Goal: Task Accomplishment & Management: Use online tool/utility

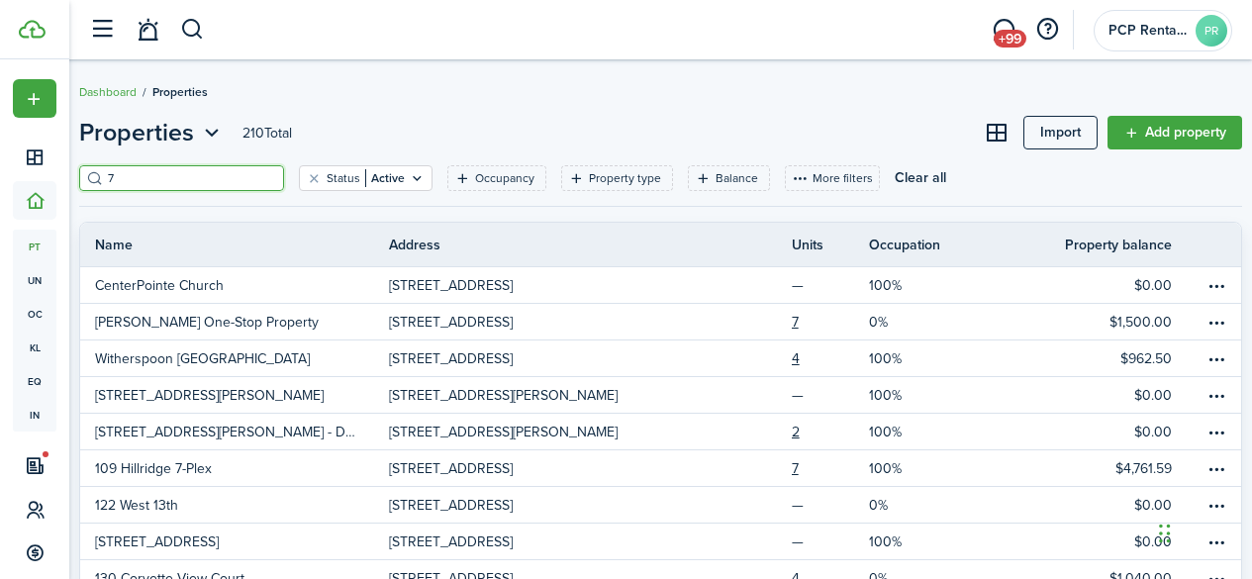
scroll to position [15, 0]
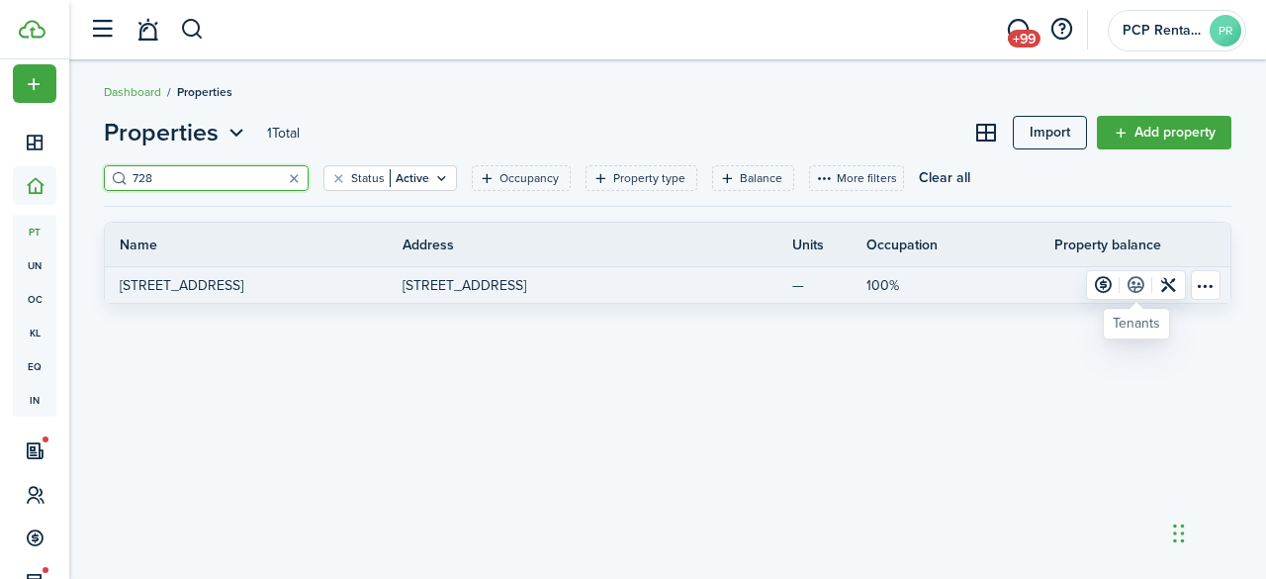
type input "728"
click at [1134, 282] on link at bounding box center [1136, 285] width 33 height 28
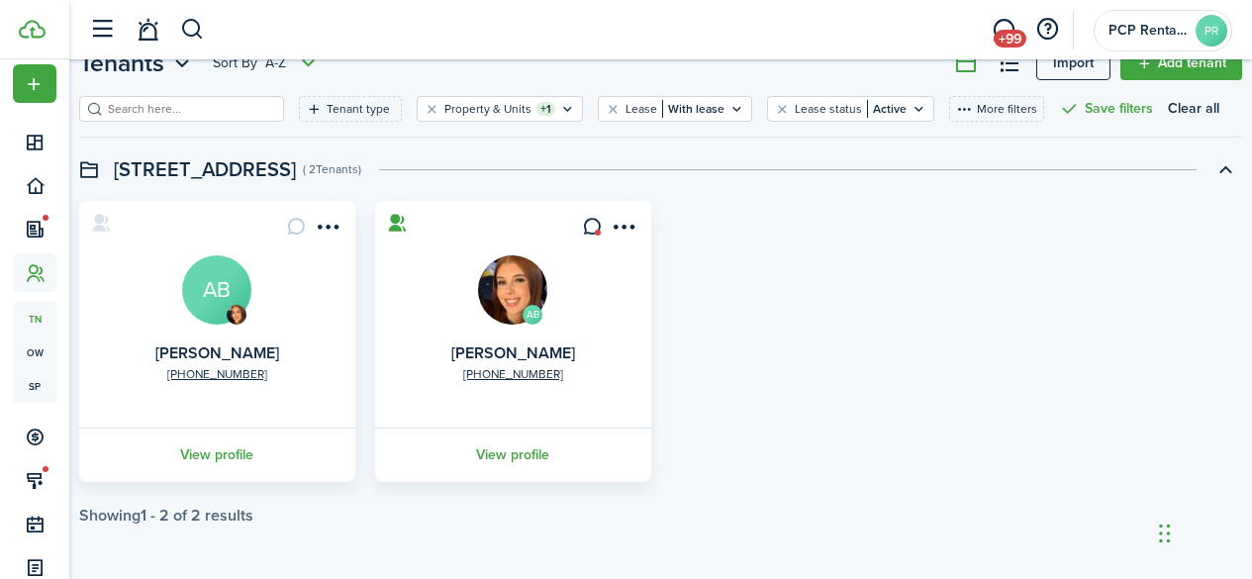
scroll to position [69, 0]
click at [201, 452] on link "View profile" at bounding box center [217, 454] width 282 height 54
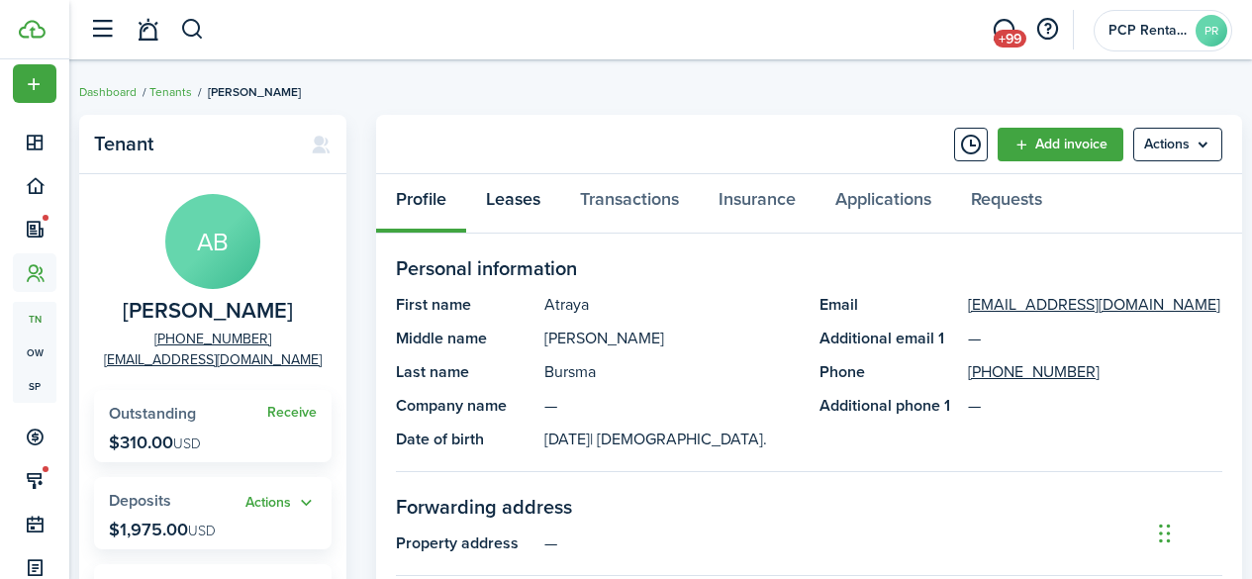
click at [520, 198] on link "Leases" at bounding box center [513, 203] width 94 height 59
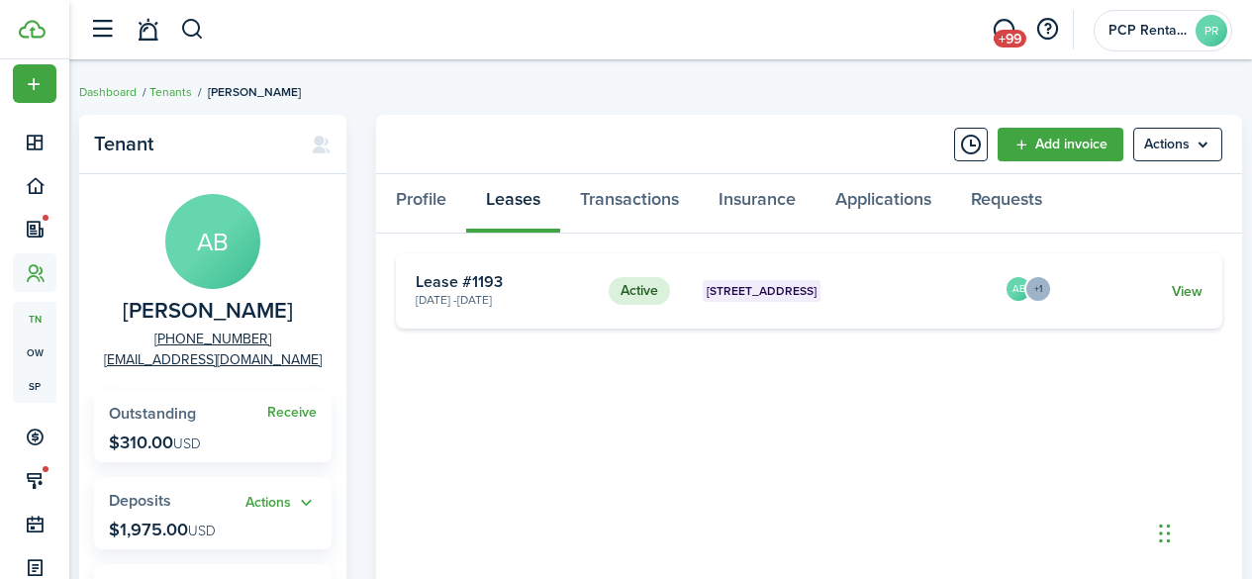
click at [1188, 294] on link "View" at bounding box center [1186, 291] width 31 height 21
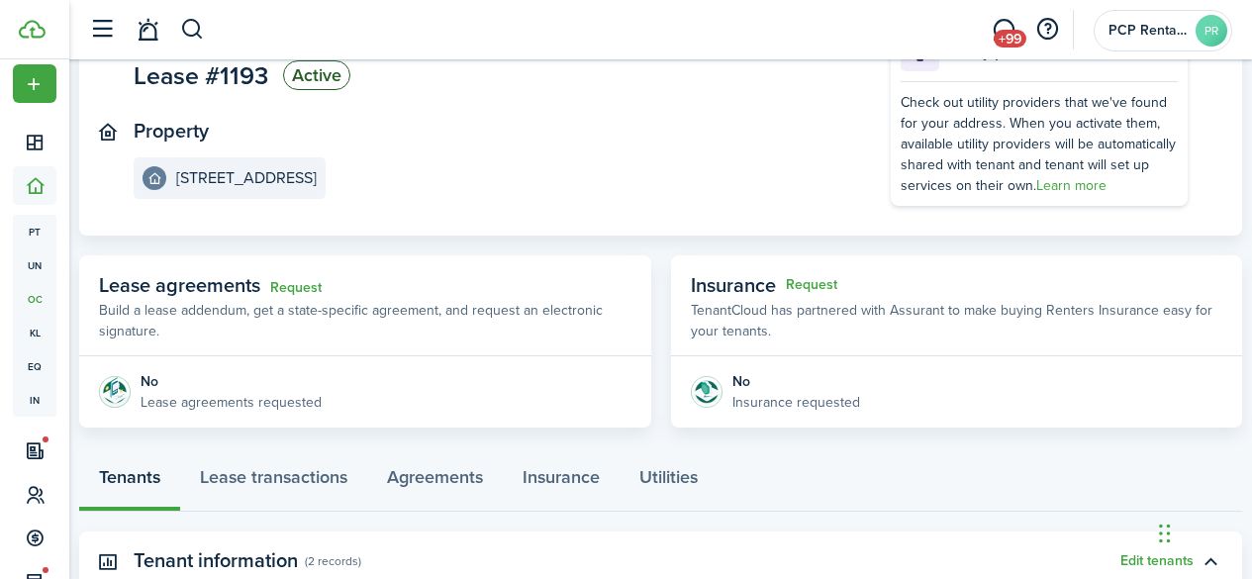
scroll to position [396, 0]
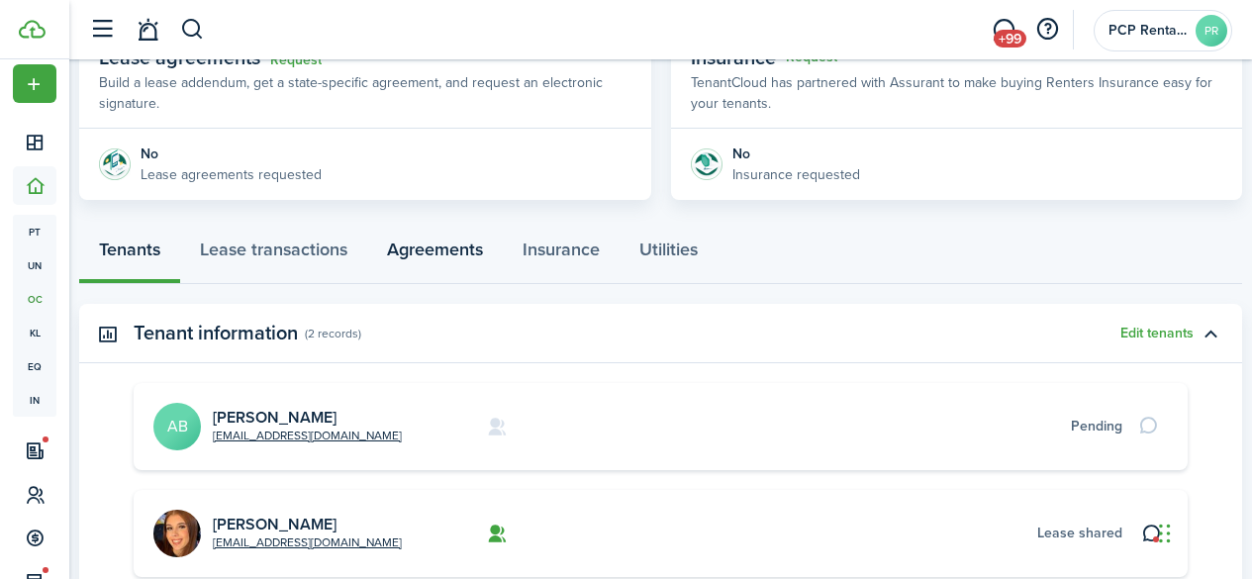
click at [423, 248] on link "Agreements" at bounding box center [435, 254] width 136 height 59
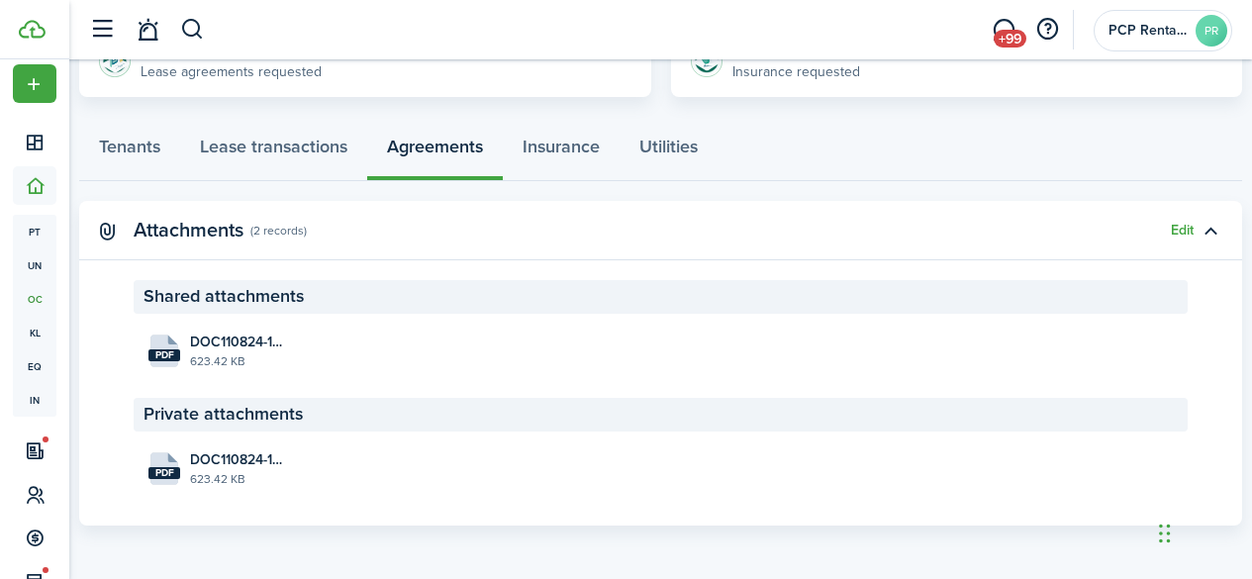
scroll to position [499, 0]
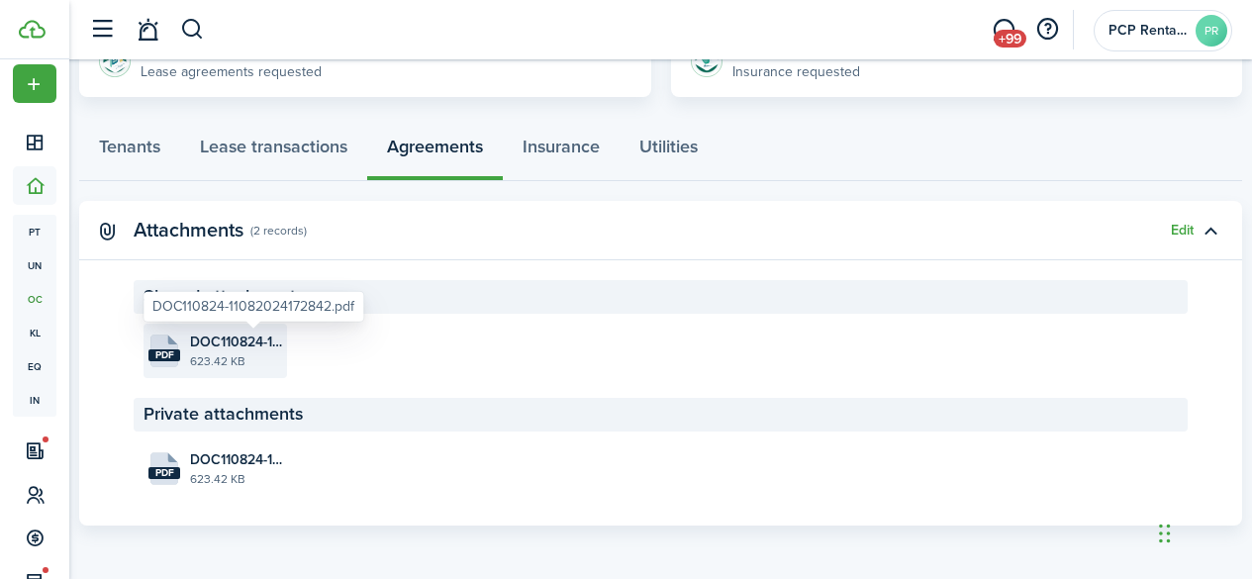
click at [263, 337] on span "DOC110824-11082024172842.pdf" at bounding box center [236, 341] width 92 height 21
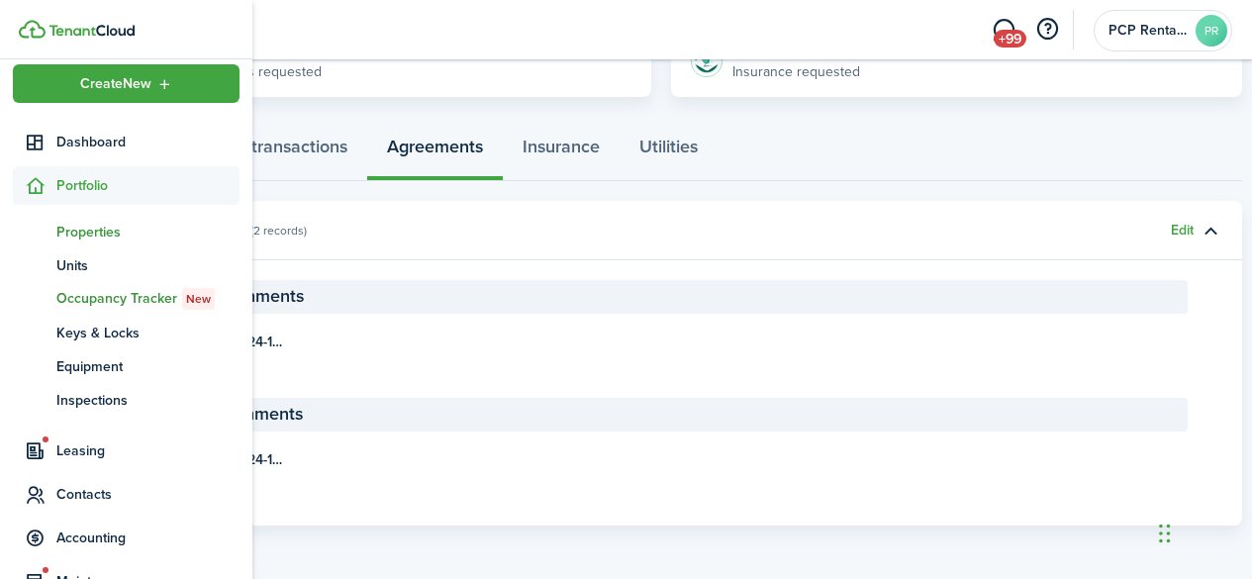
click at [79, 232] on span "Properties" at bounding box center [147, 232] width 183 height 21
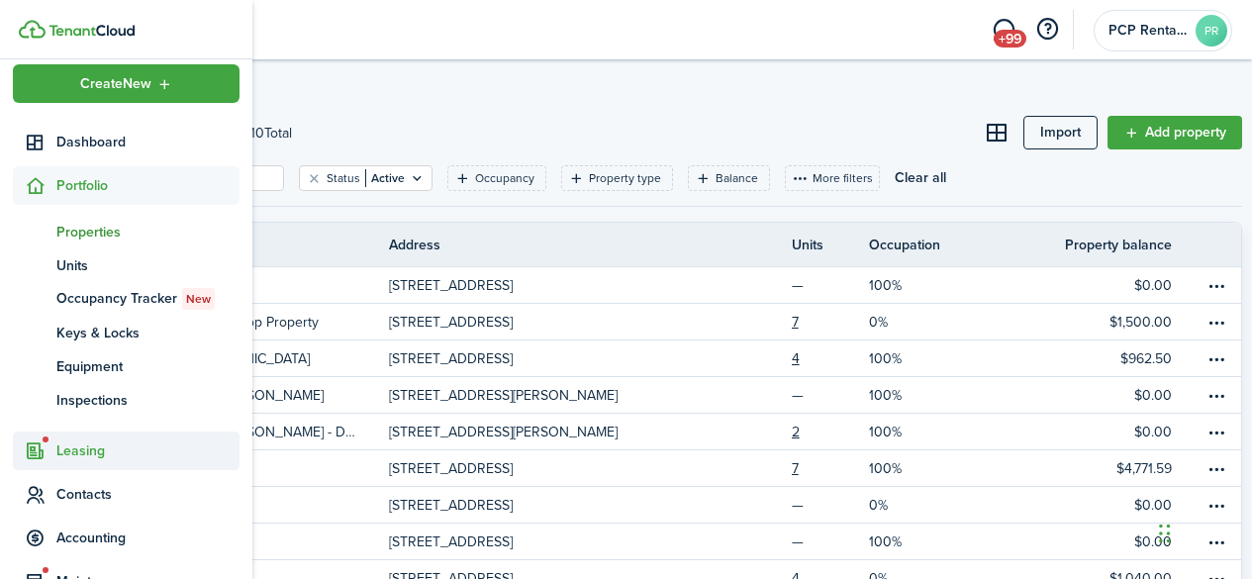
click at [66, 446] on span "Leasing" at bounding box center [147, 450] width 183 height 21
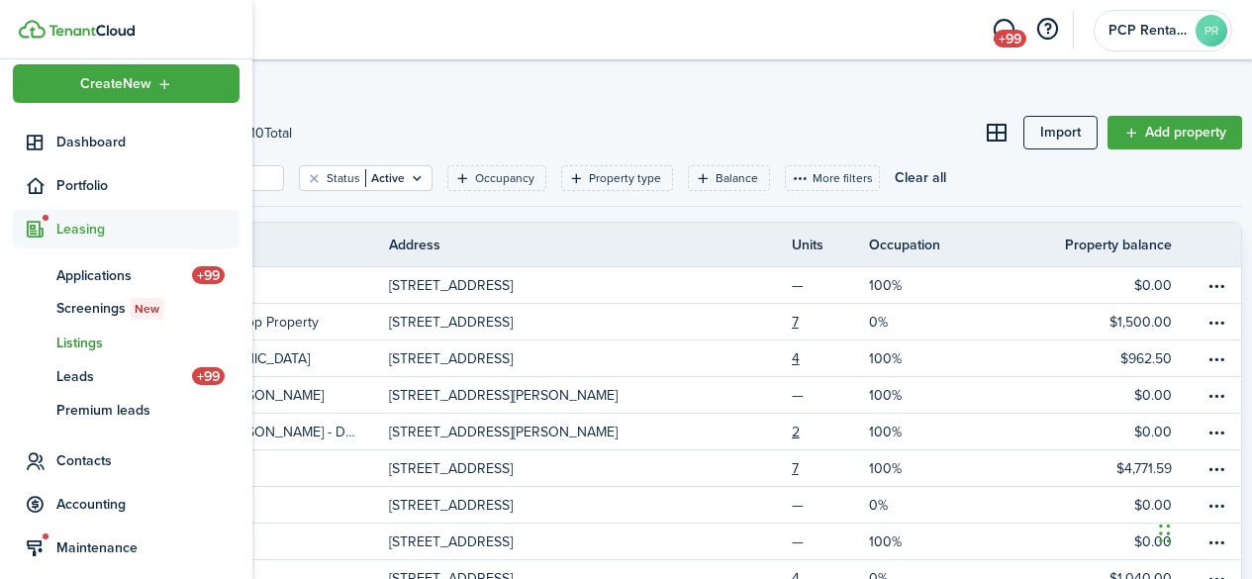
click at [92, 352] on span "Listings" at bounding box center [147, 342] width 183 height 21
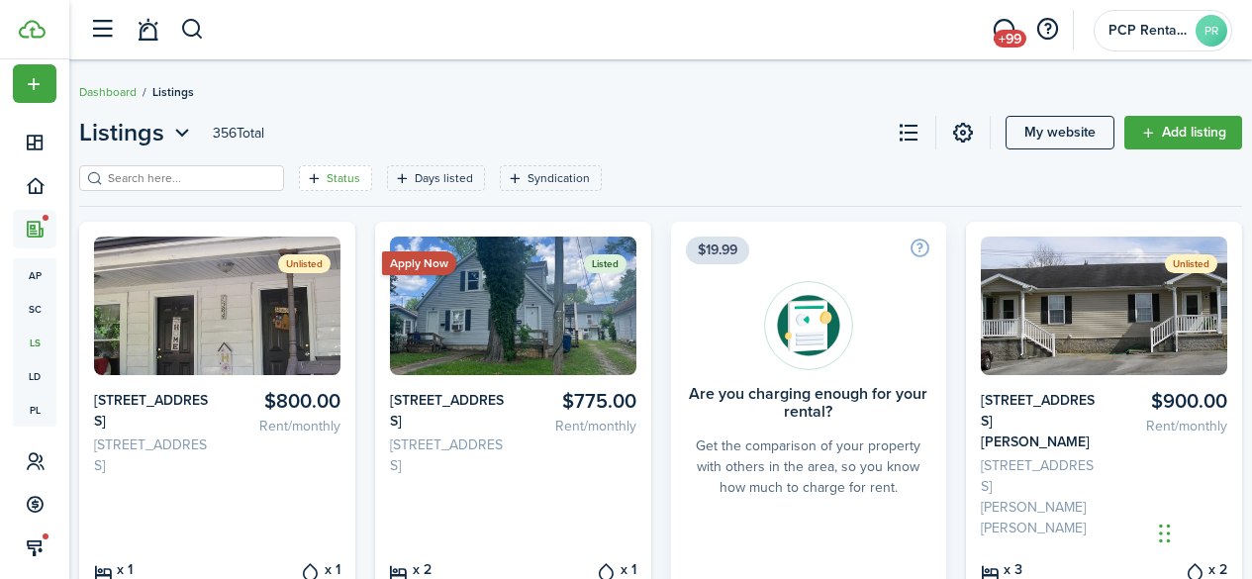
click at [340, 173] on filter-tag-label "Status" at bounding box center [343, 178] width 34 height 18
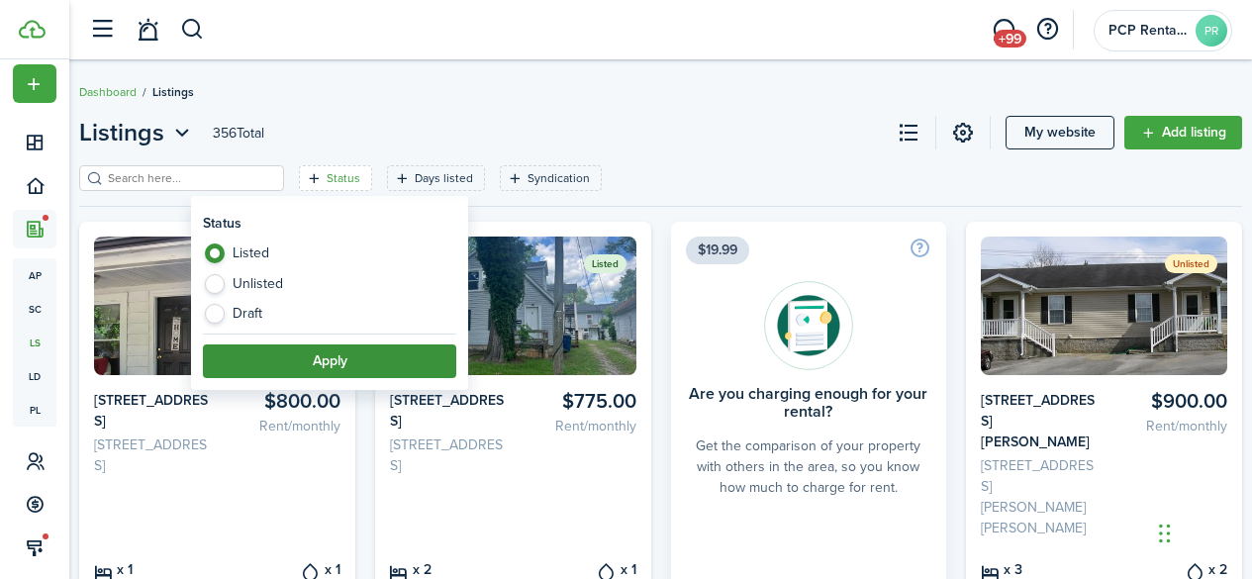
click at [305, 364] on button "Apply" at bounding box center [329, 361] width 253 height 34
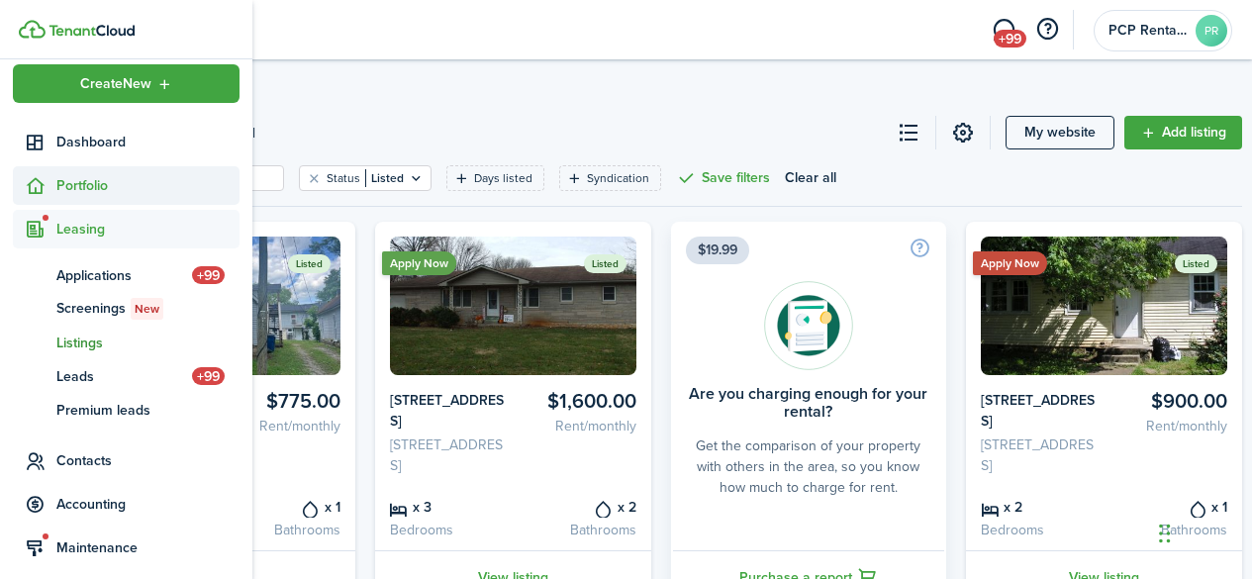
click at [84, 181] on span "Portfolio" at bounding box center [147, 185] width 183 height 21
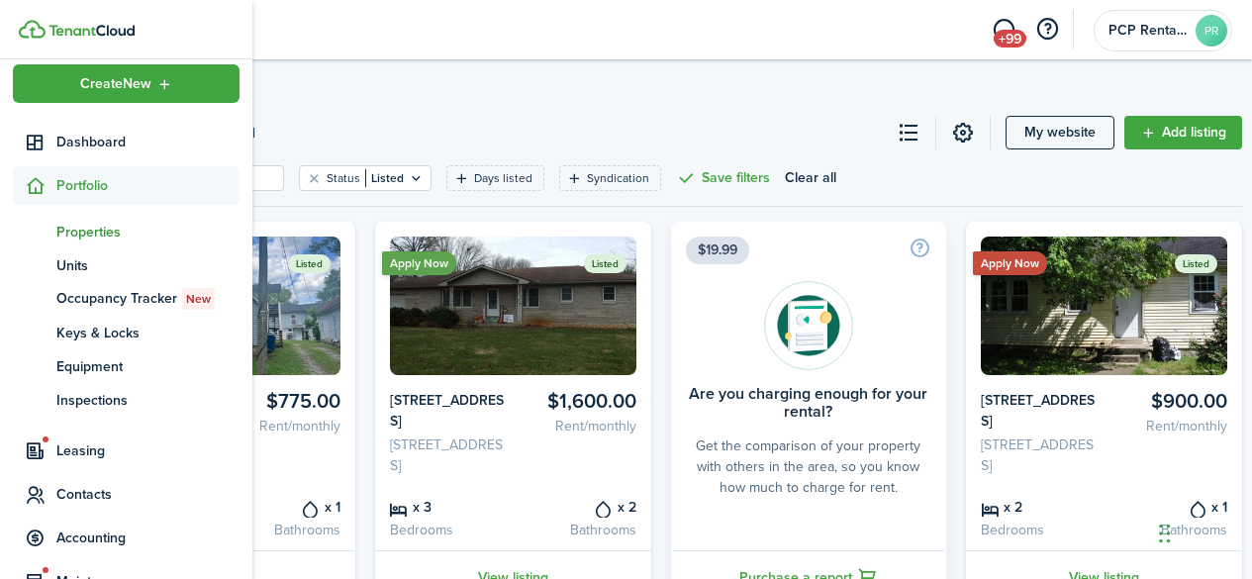
click at [75, 233] on span "Properties" at bounding box center [147, 232] width 183 height 21
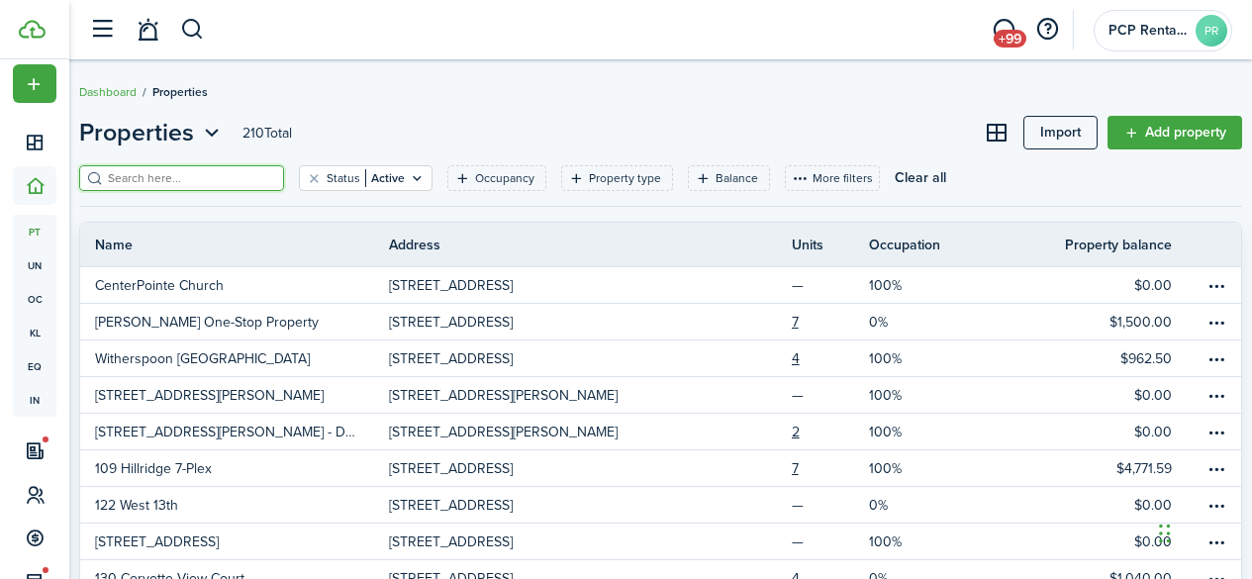
click at [249, 173] on input "search" at bounding box center [190, 178] width 174 height 19
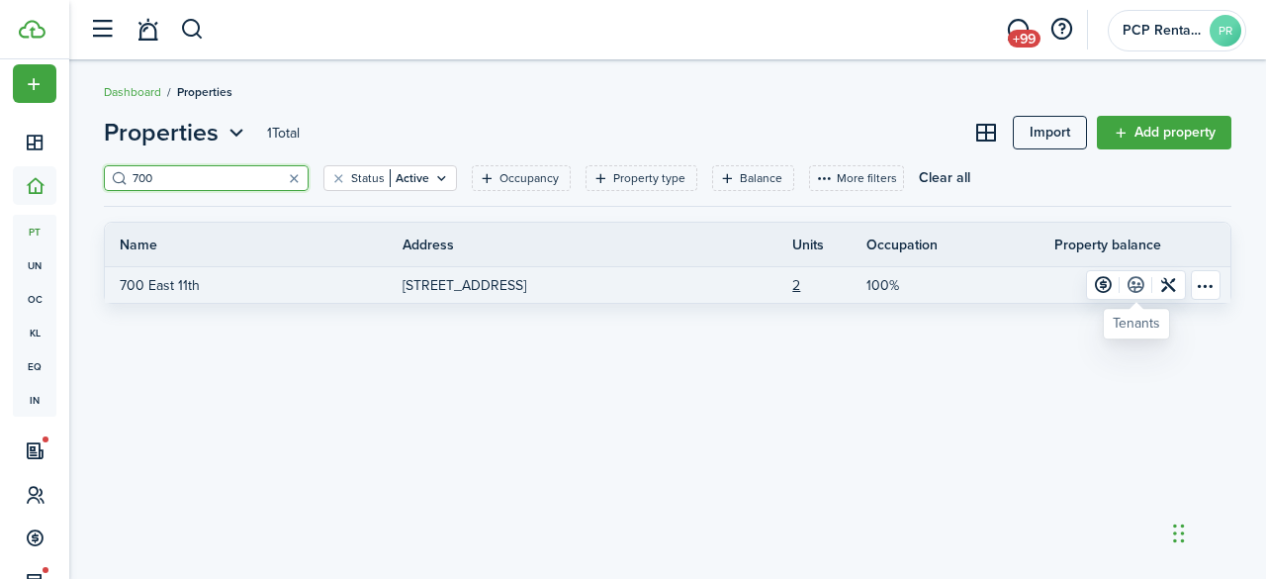
type input "700"
click at [1139, 281] on link at bounding box center [1136, 285] width 33 height 28
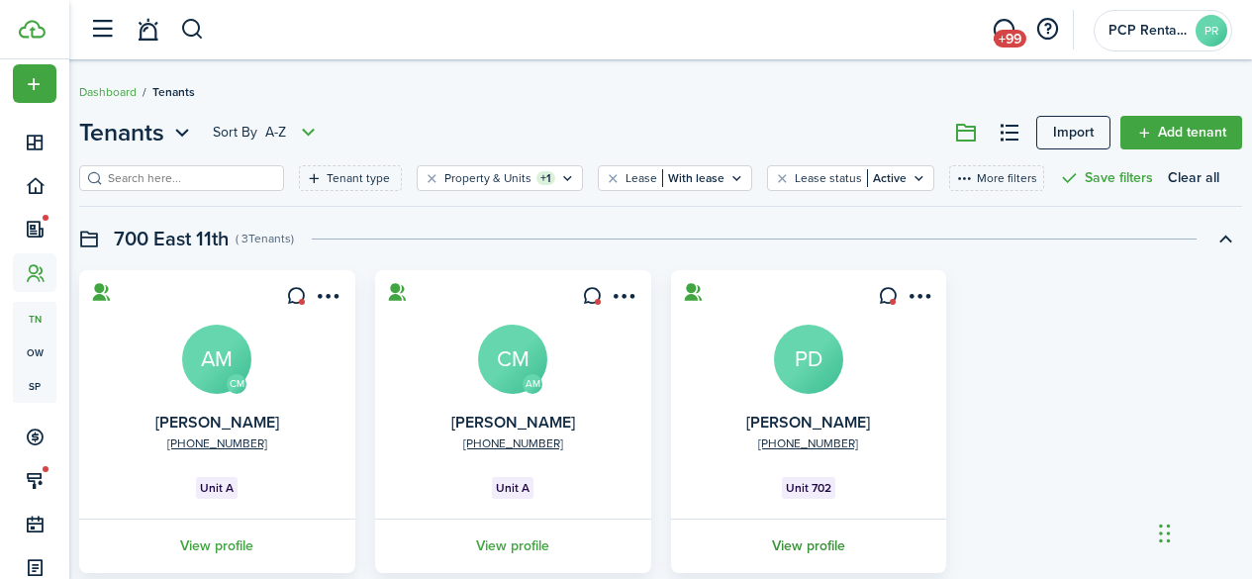
click at [787, 541] on link "View profile" at bounding box center [809, 545] width 282 height 54
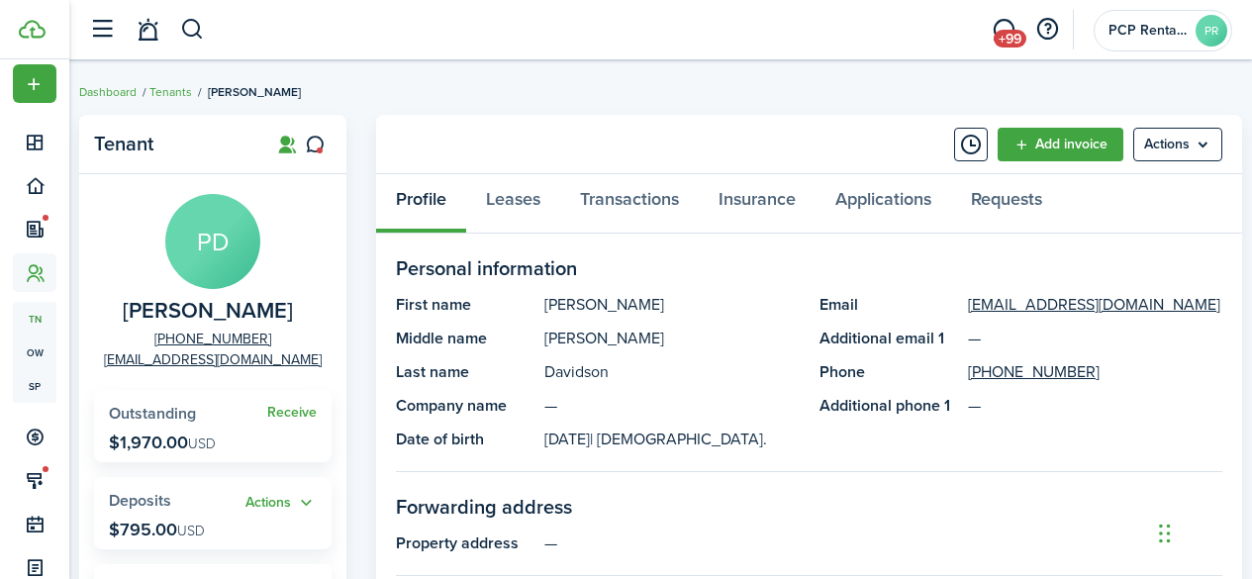
scroll to position [99, 0]
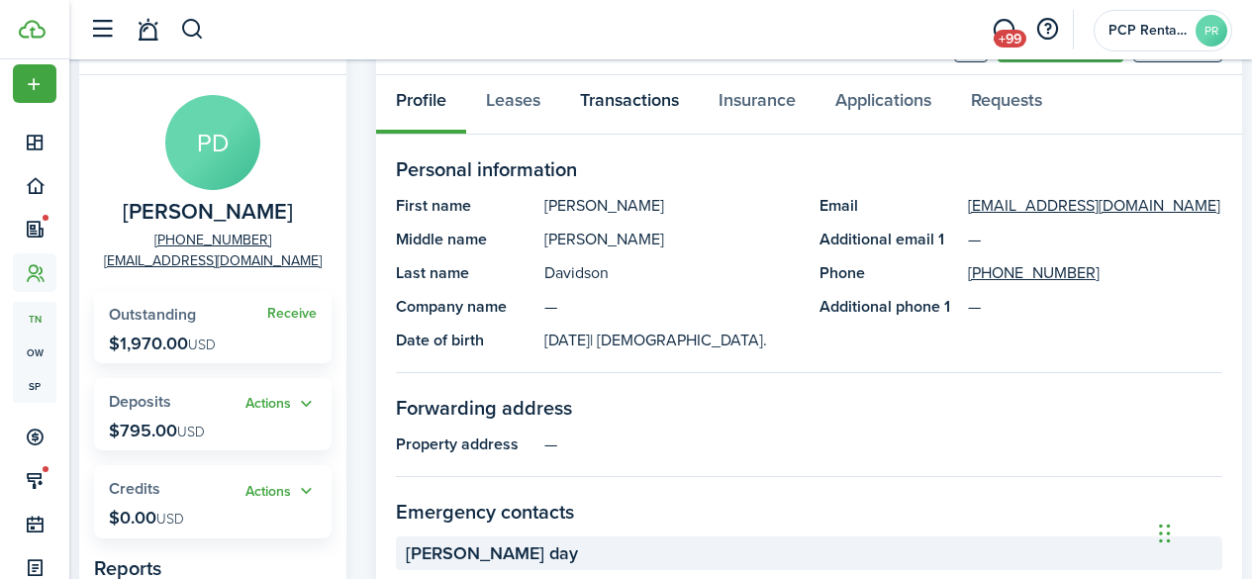
click at [616, 106] on link "Transactions" at bounding box center [629, 104] width 139 height 59
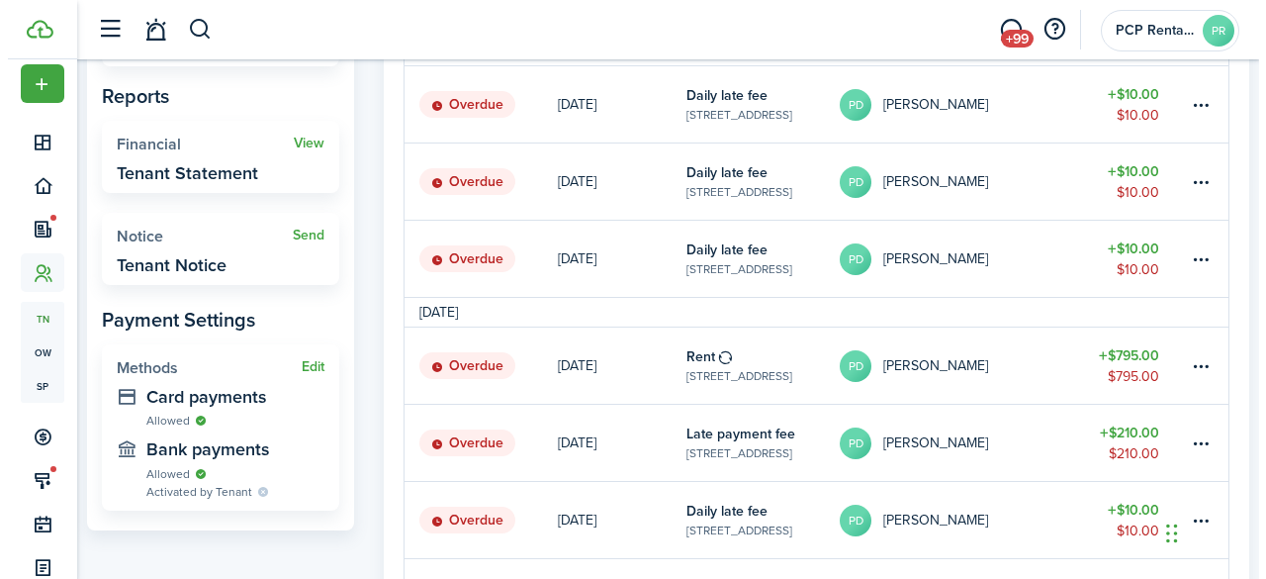
scroll to position [594, 0]
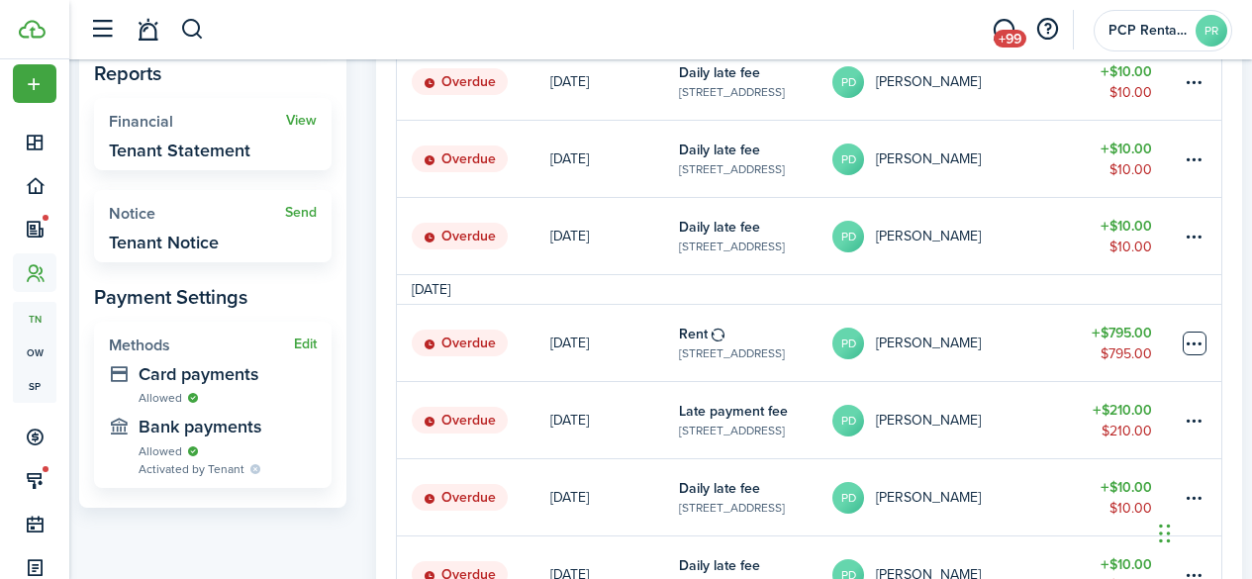
click at [1194, 341] on table-menu-btn-icon at bounding box center [1194, 343] width 24 height 24
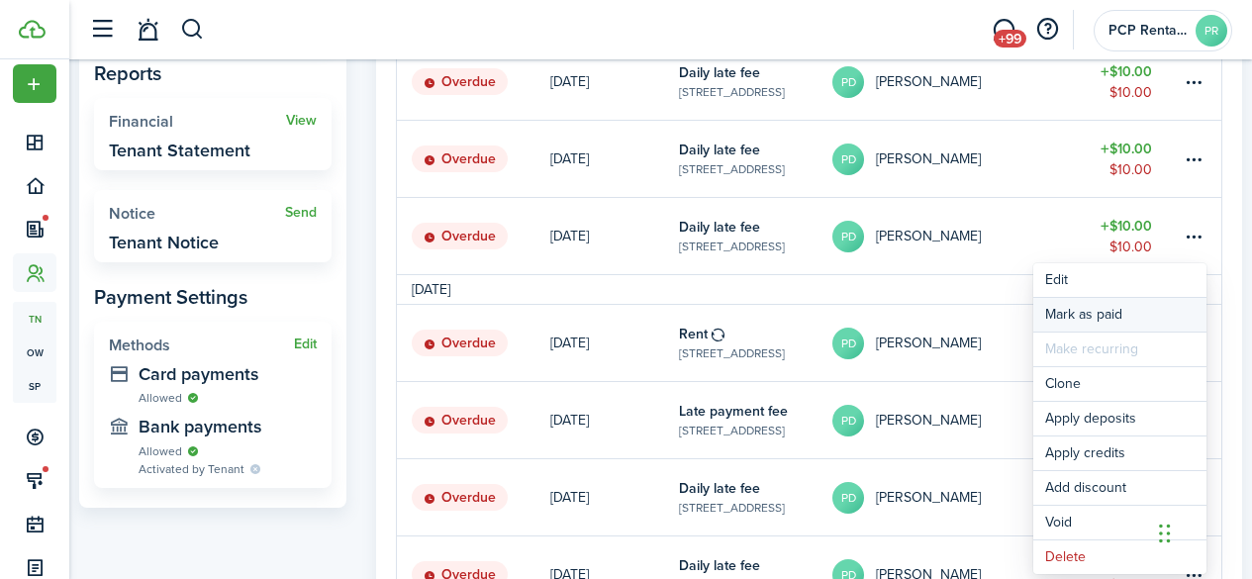
click at [1074, 311] on link "Mark as paid" at bounding box center [1119, 315] width 173 height 34
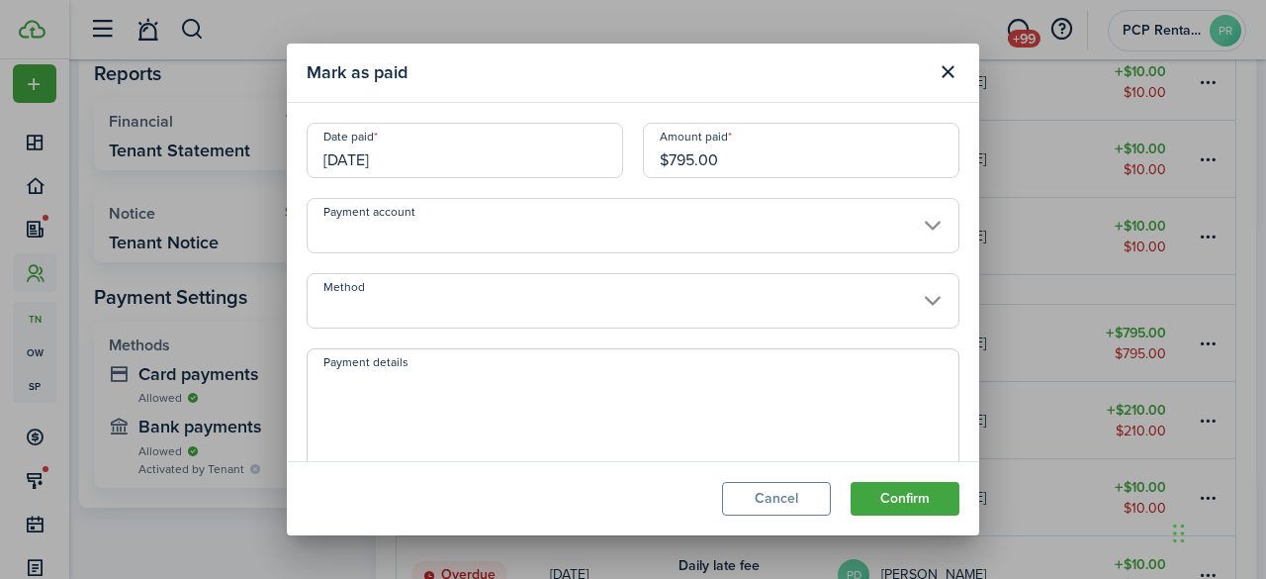
click at [420, 146] on input "[DATE]" at bounding box center [465, 150] width 317 height 55
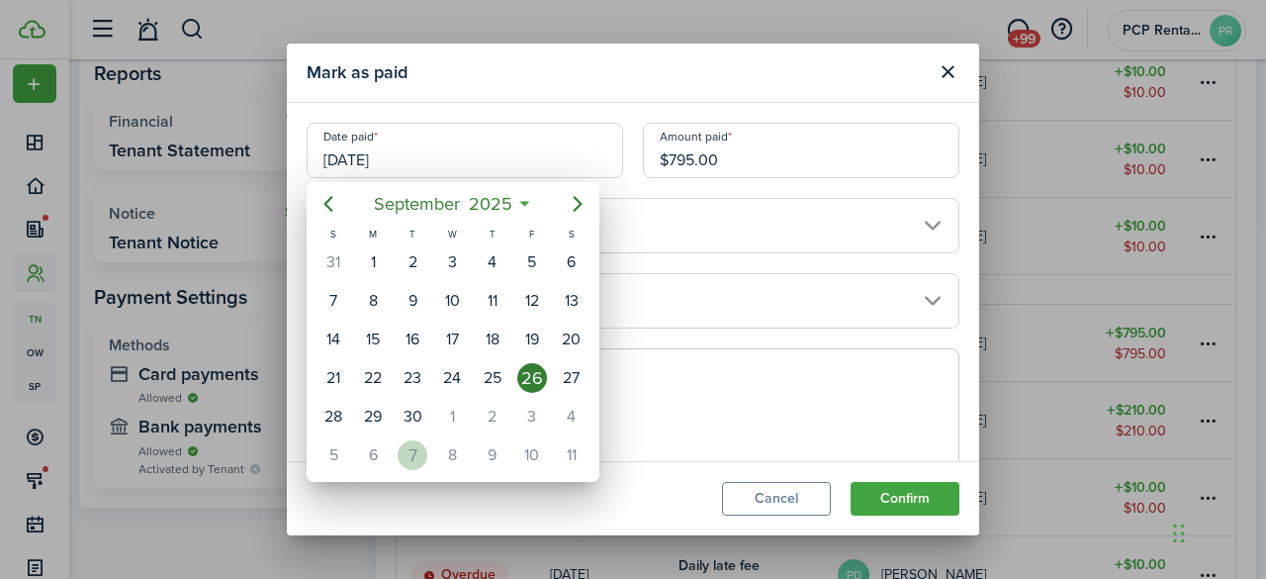
click at [410, 446] on div "7" at bounding box center [413, 455] width 30 height 30
type input "[DATE]"
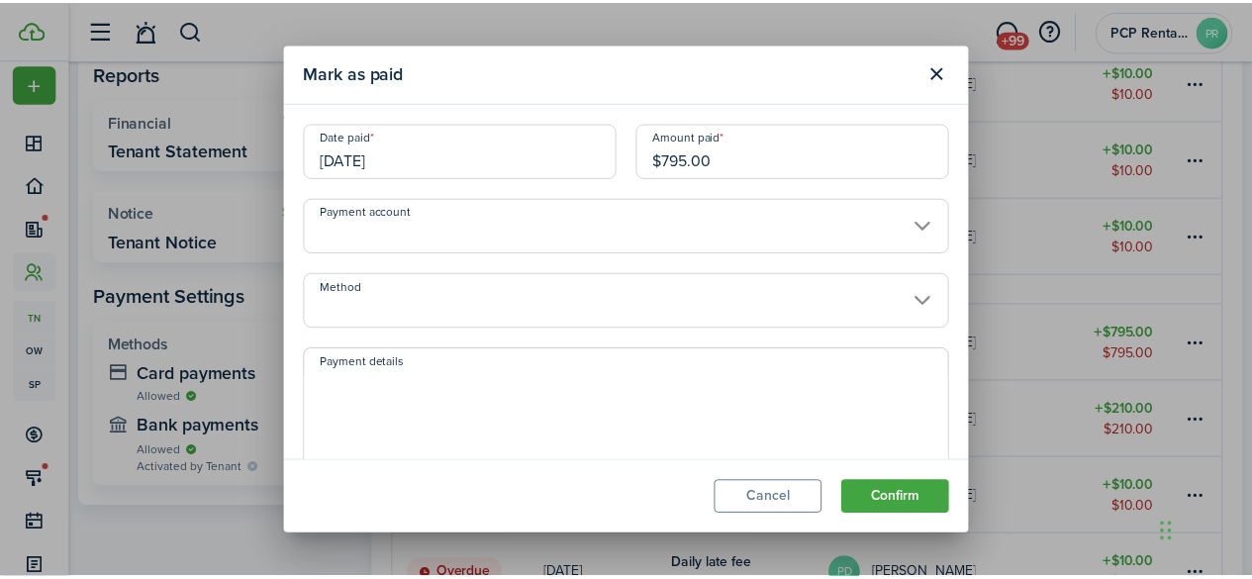
scroll to position [0, 0]
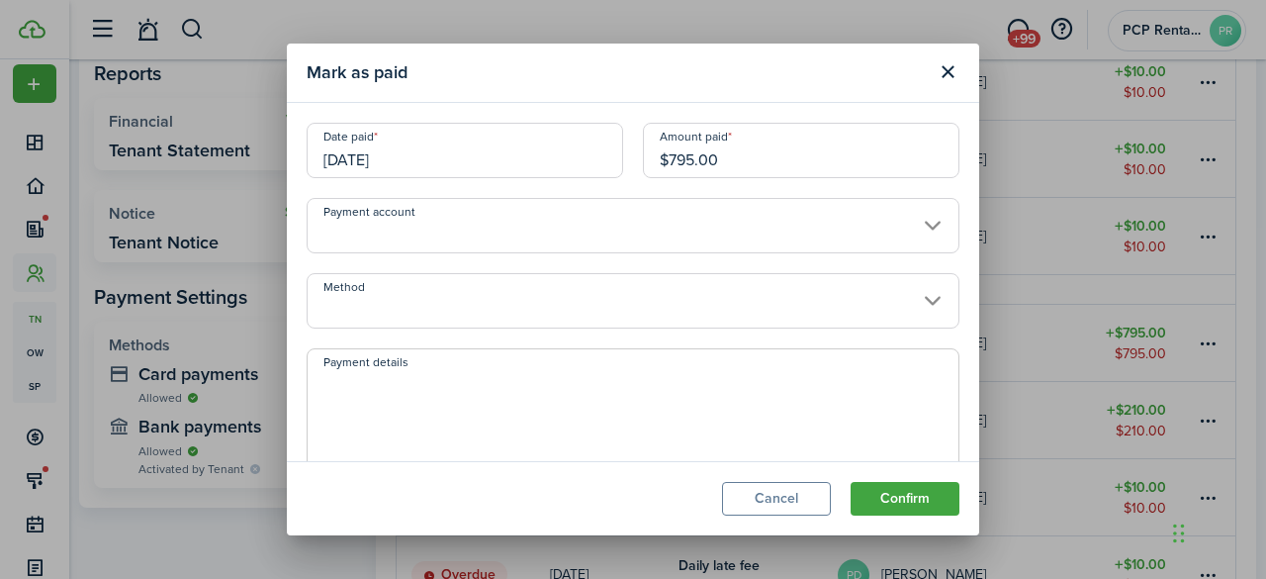
click at [395, 305] on input "Method" at bounding box center [633, 300] width 653 height 55
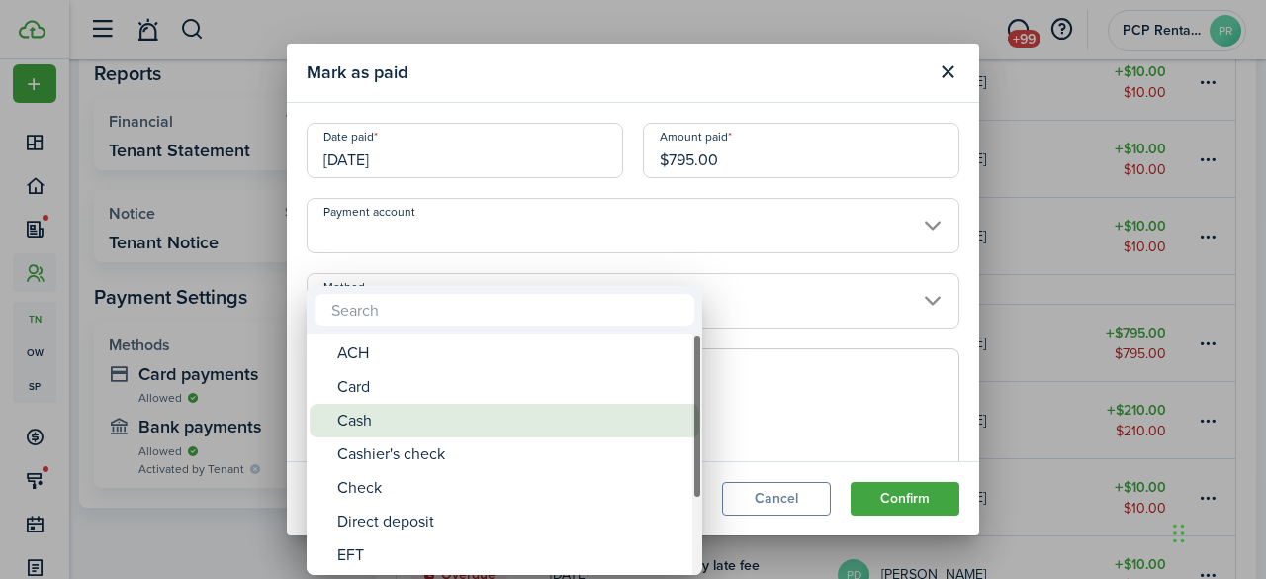
click at [359, 414] on div "Cash" at bounding box center [512, 421] width 350 height 34
type input "Cash"
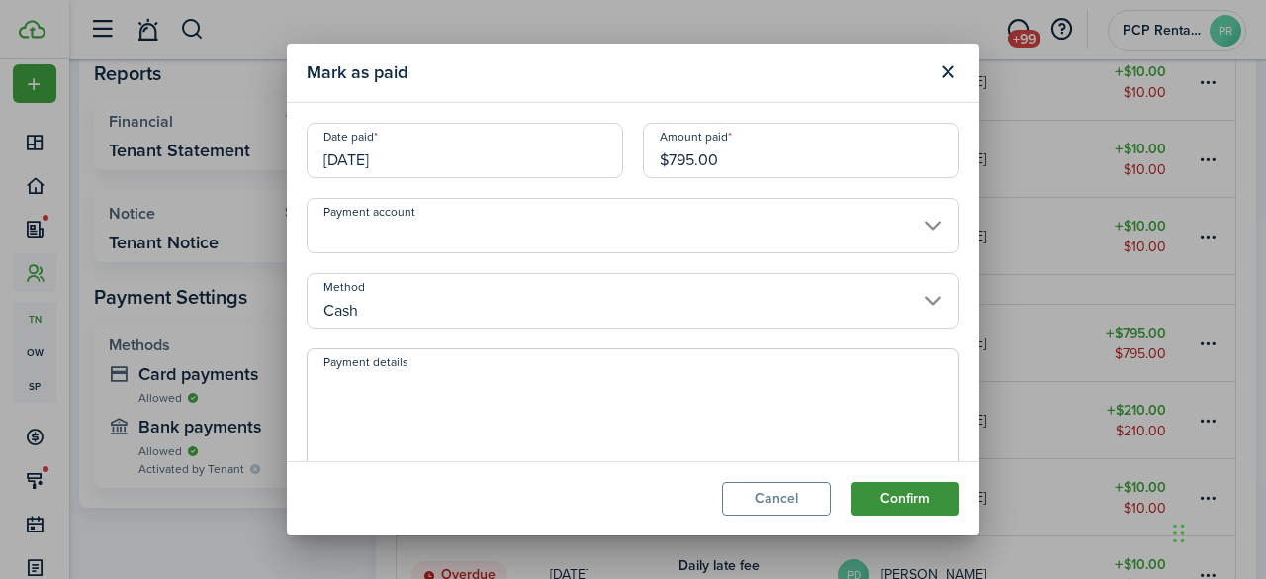
click at [895, 500] on button "Confirm" at bounding box center [905, 499] width 109 height 34
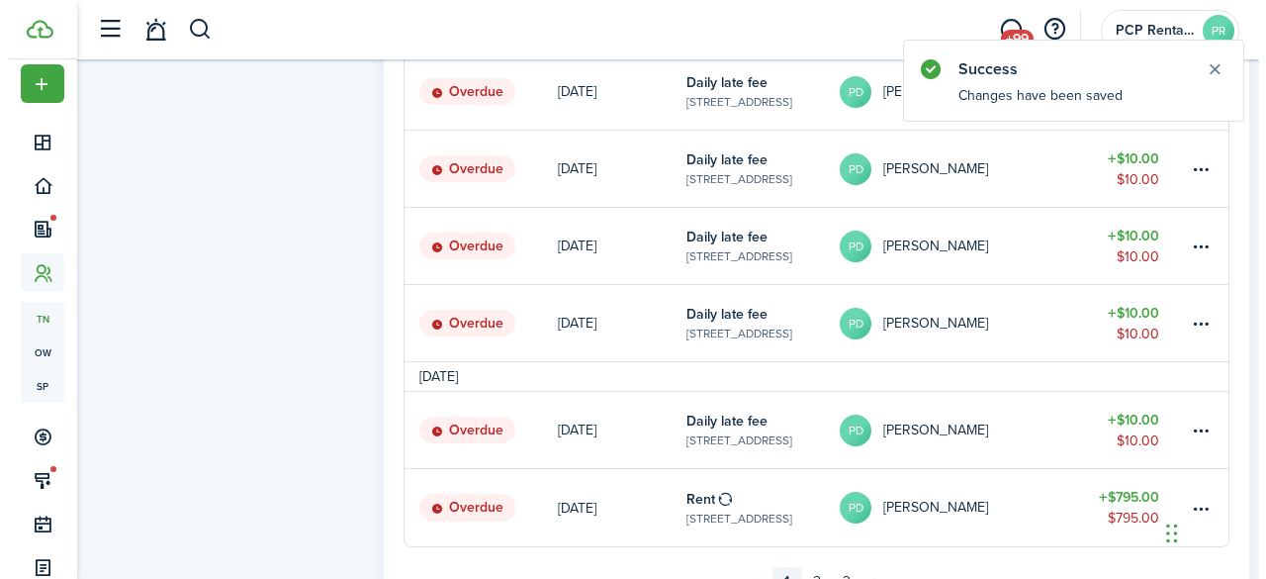
scroll to position [1484, 0]
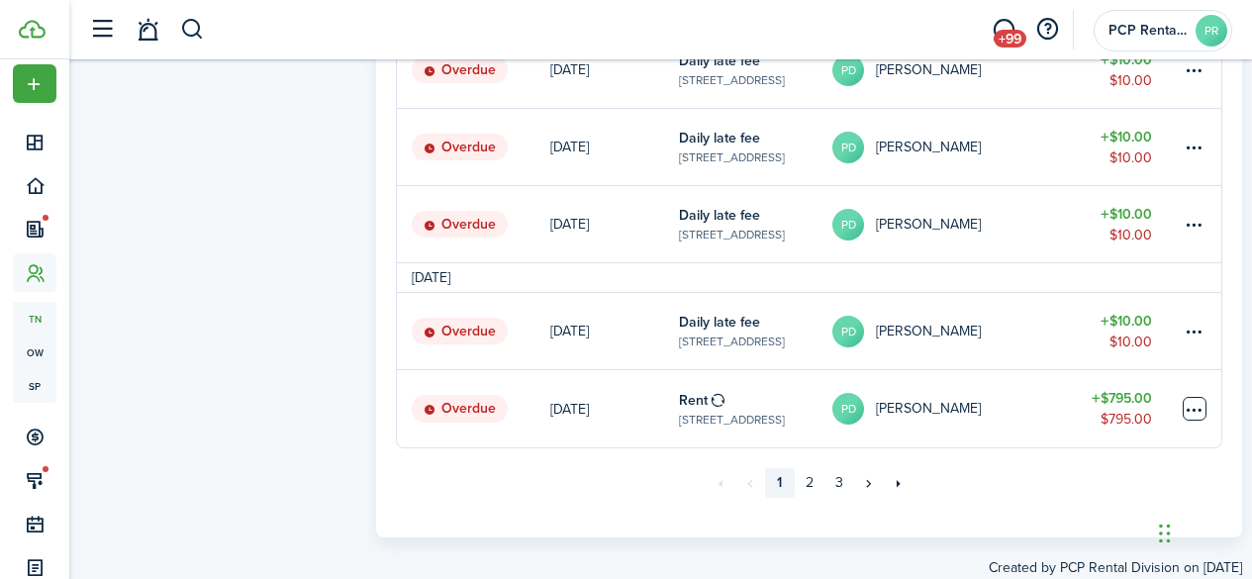
click at [1192, 409] on table-menu-btn-icon at bounding box center [1194, 409] width 24 height 24
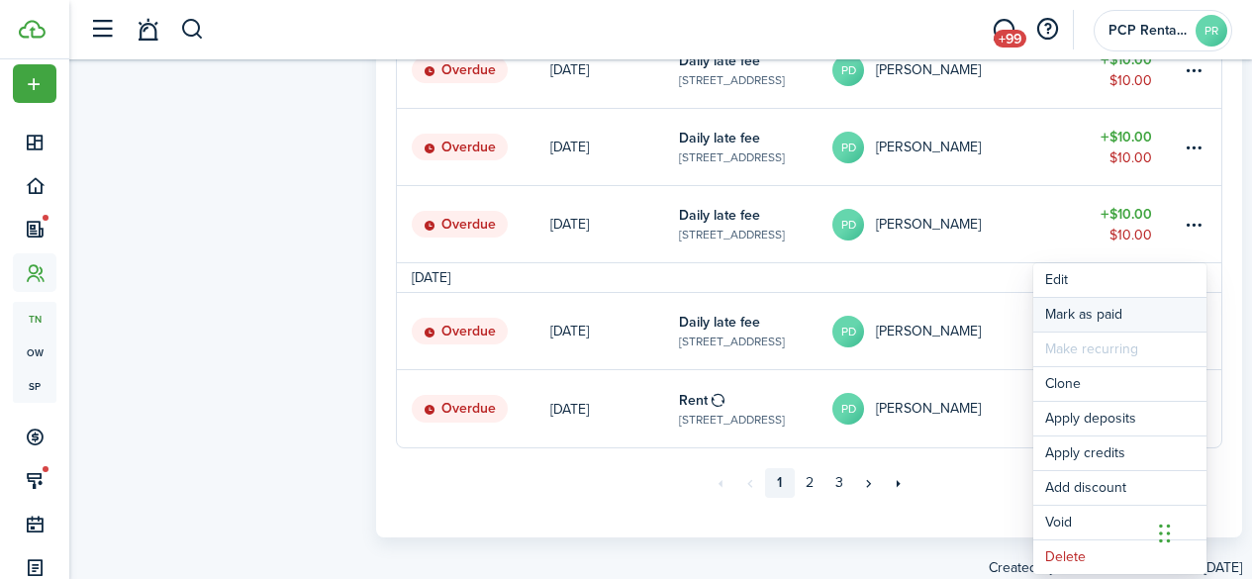
click at [1079, 311] on link "Mark as paid" at bounding box center [1119, 315] width 173 height 34
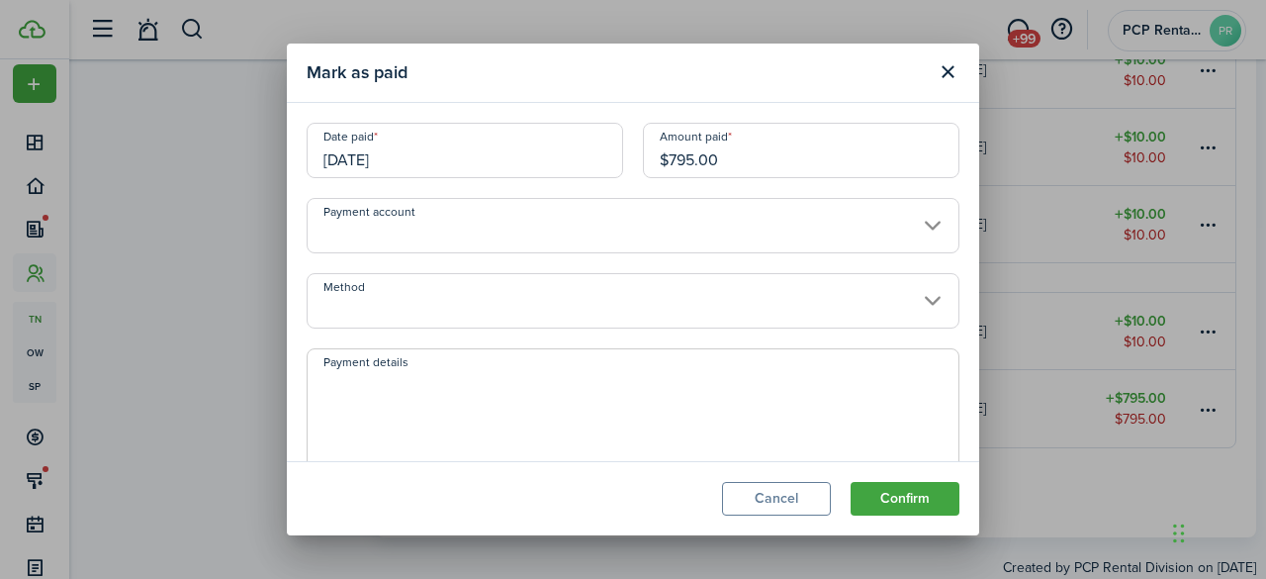
click at [453, 159] on input "[DATE]" at bounding box center [465, 150] width 317 height 55
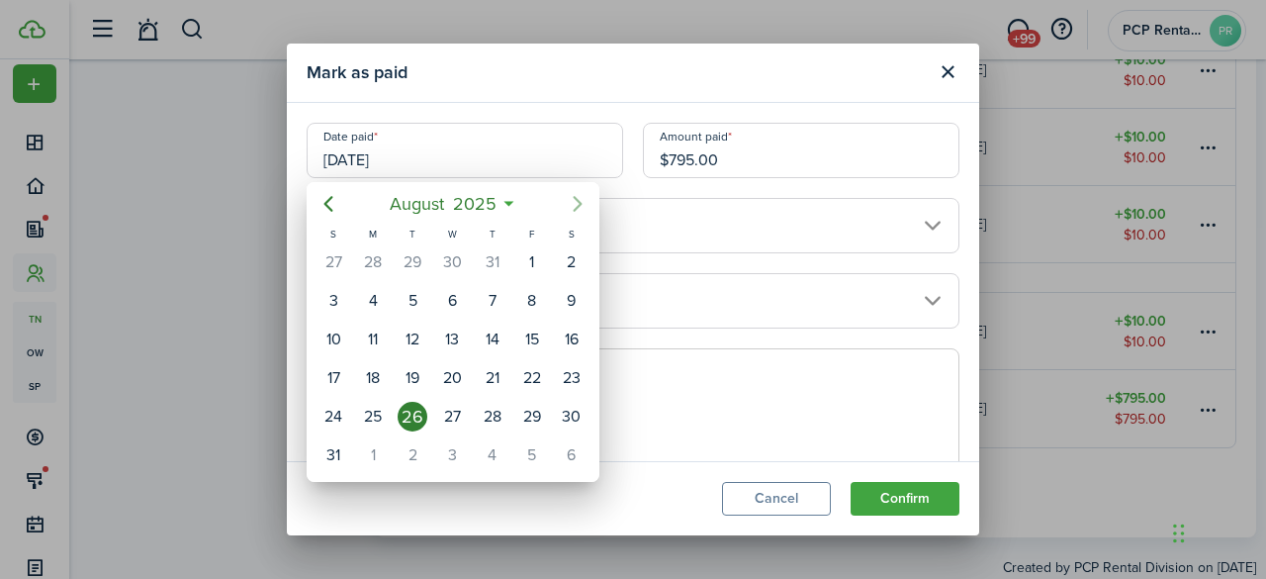
click at [571, 207] on icon "Next page" at bounding box center [578, 204] width 24 height 24
click at [417, 450] on div "7" at bounding box center [413, 455] width 30 height 30
type input "[DATE]"
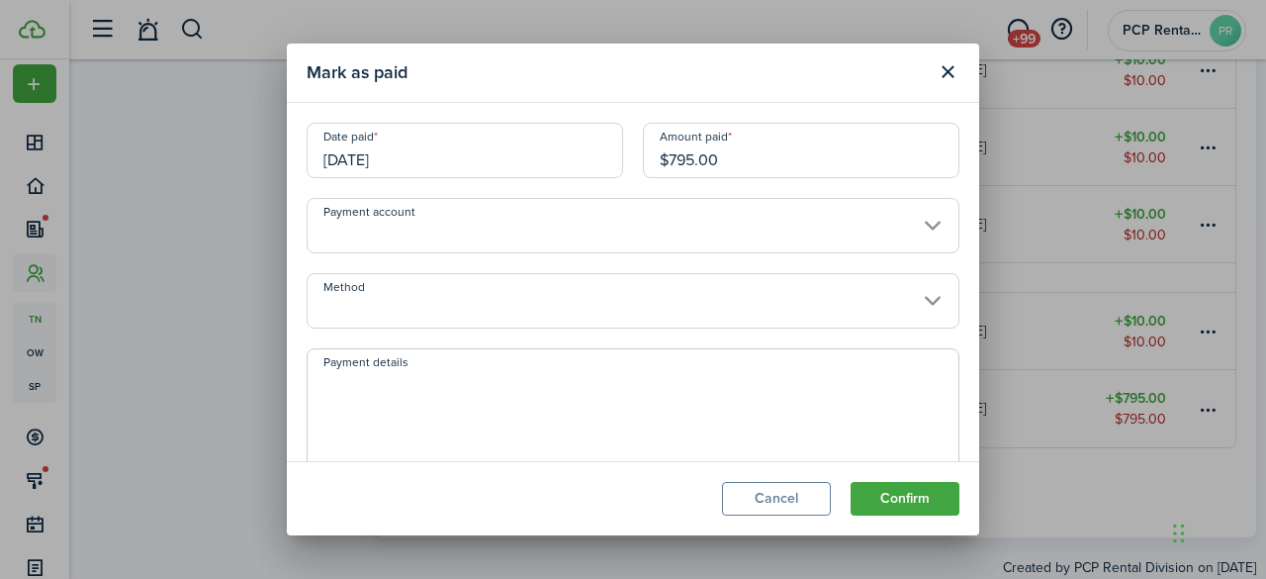
scroll to position [0, 0]
click at [411, 295] on input "Method" at bounding box center [633, 300] width 653 height 55
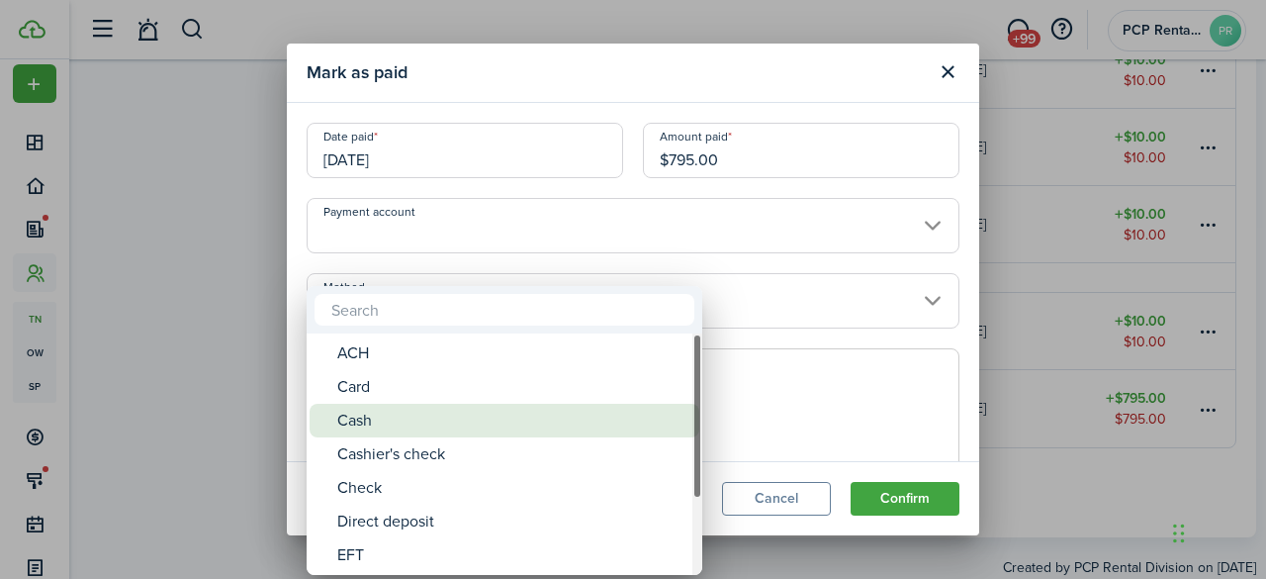
click at [370, 420] on div "Cash" at bounding box center [512, 421] width 350 height 34
type input "Cash"
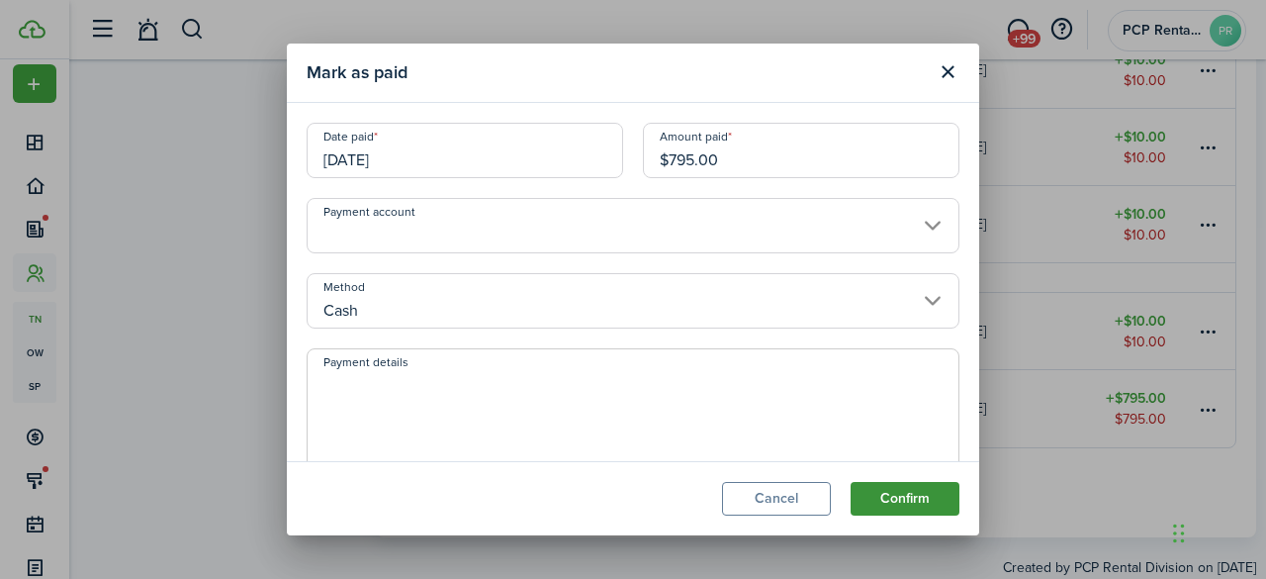
click at [875, 502] on button "Confirm" at bounding box center [905, 499] width 109 height 34
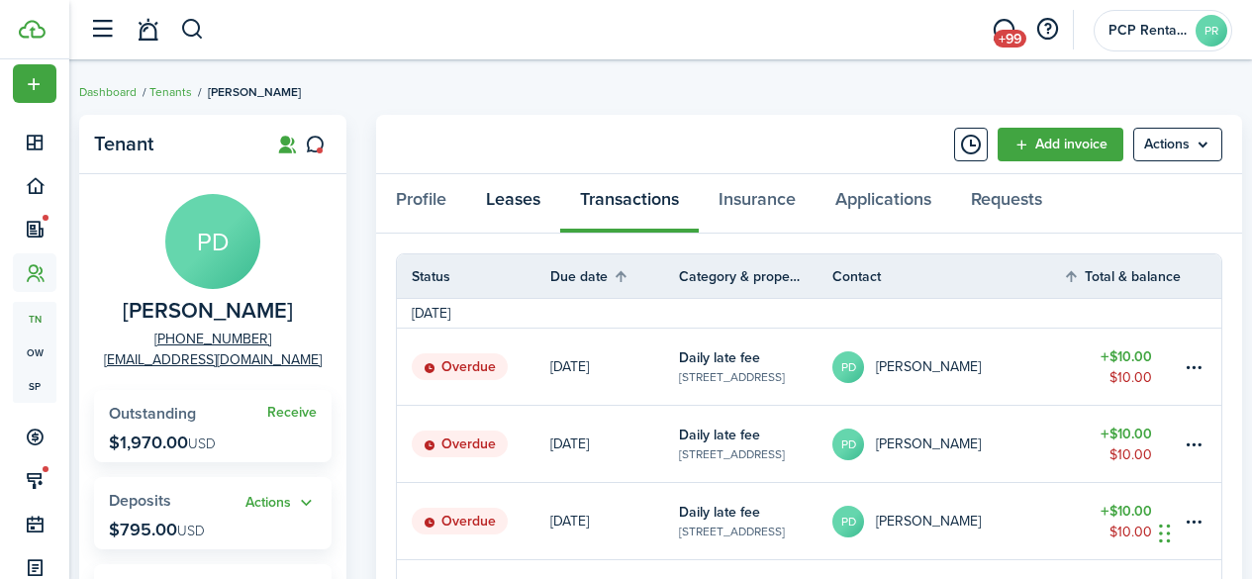
click at [510, 192] on link "Leases" at bounding box center [513, 203] width 94 height 59
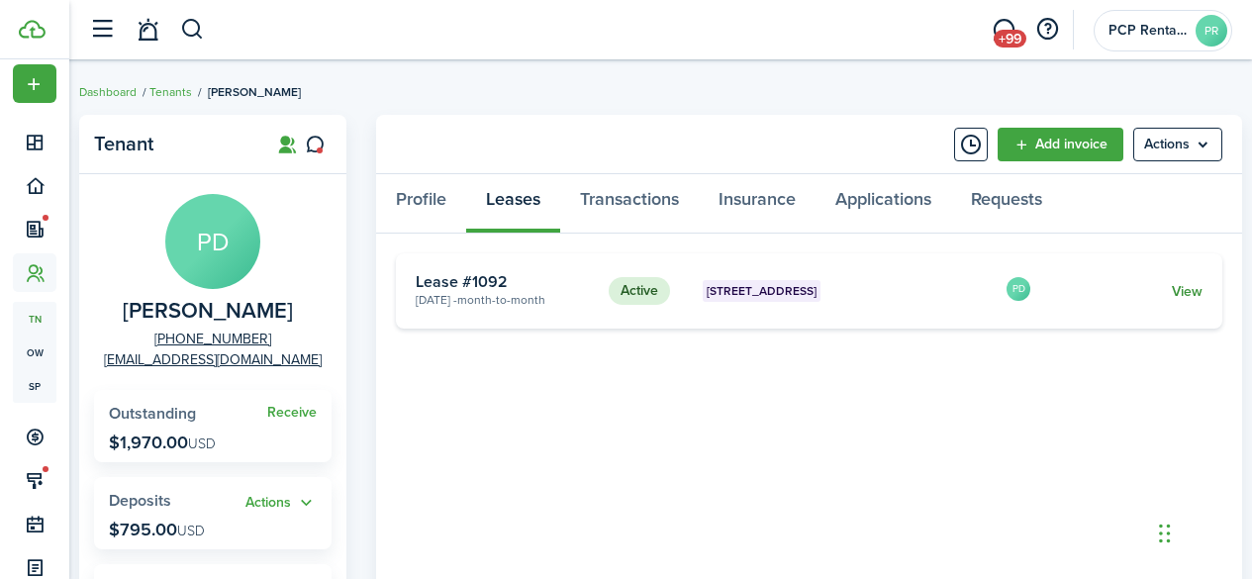
click at [1180, 290] on link "View" at bounding box center [1186, 291] width 31 height 21
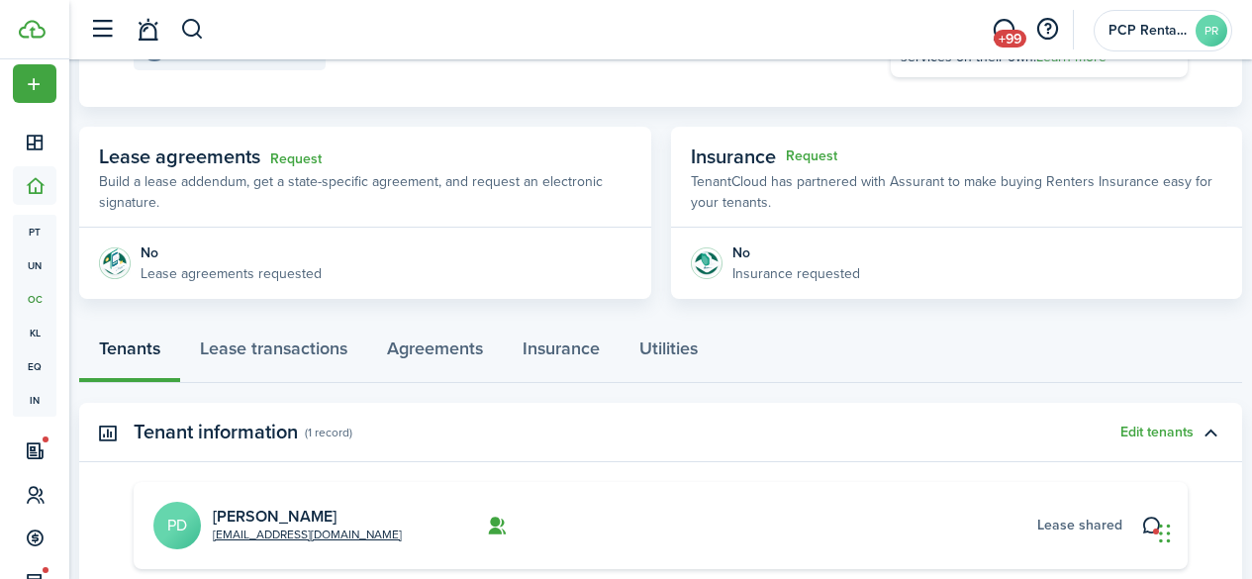
scroll to position [396, 0]
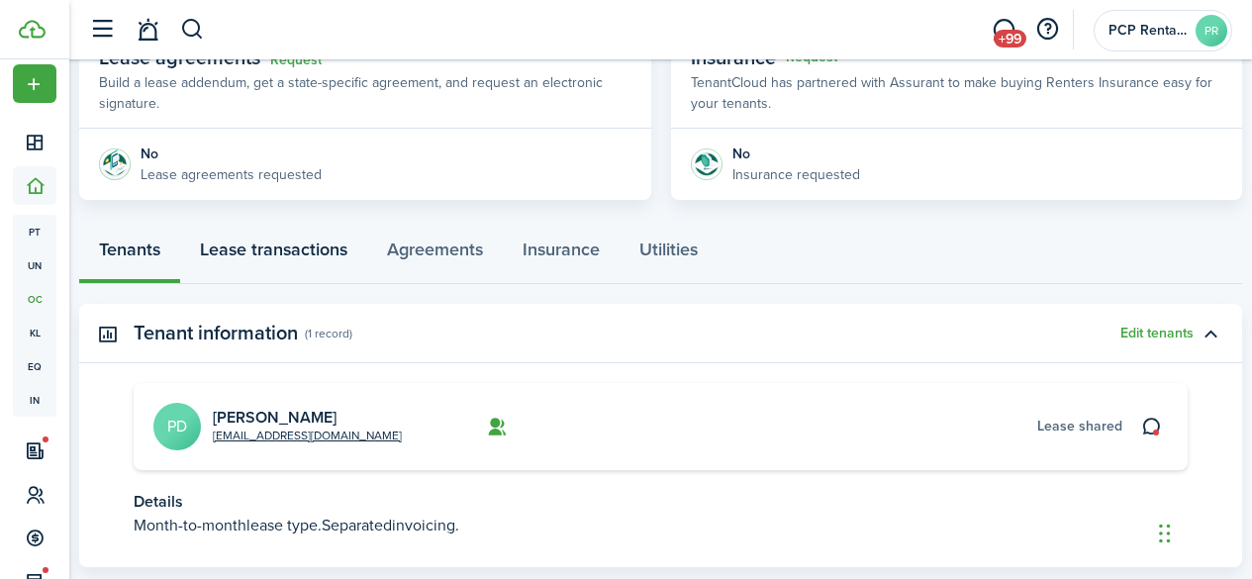
click at [308, 245] on link "Lease transactions" at bounding box center [273, 254] width 187 height 59
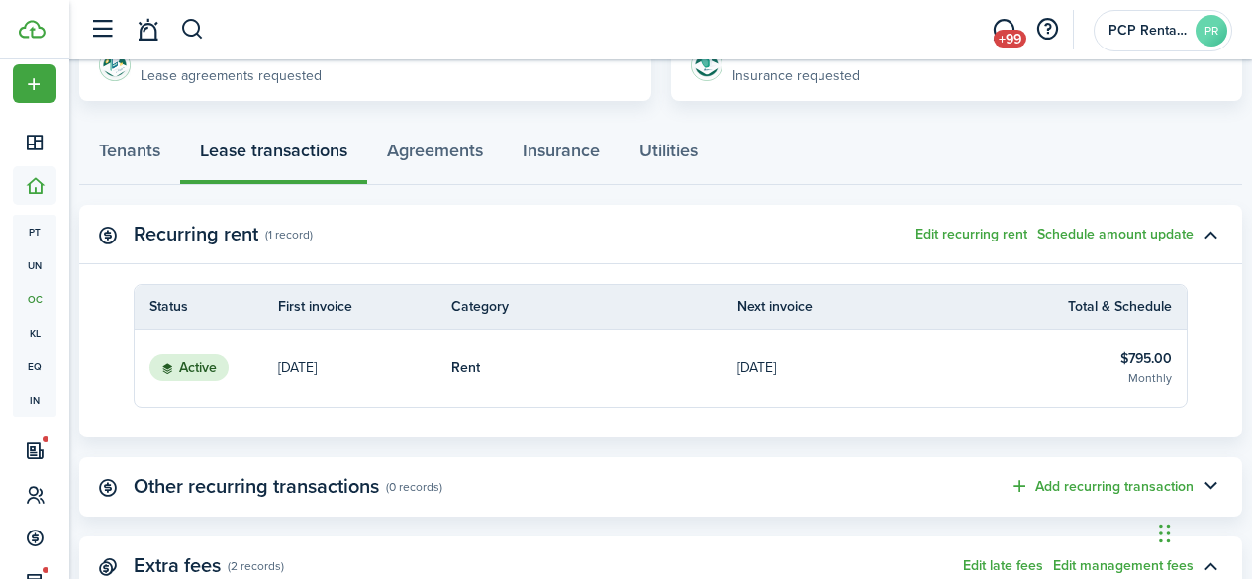
scroll to position [594, 0]
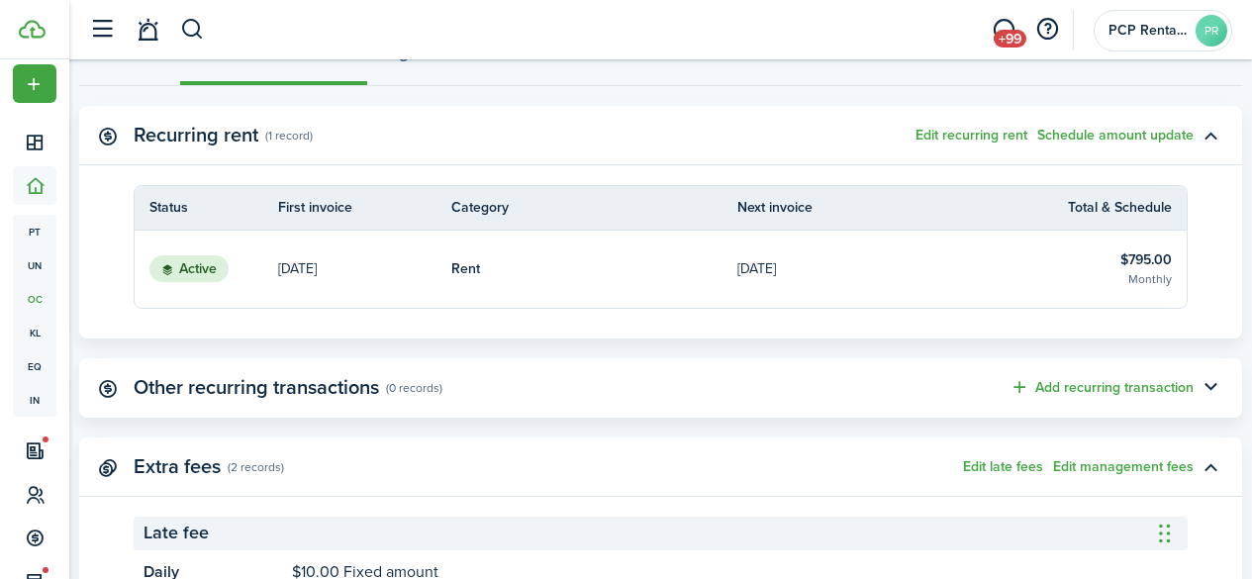
click at [1123, 253] on table-info-title "$795.00" at bounding box center [1145, 259] width 51 height 21
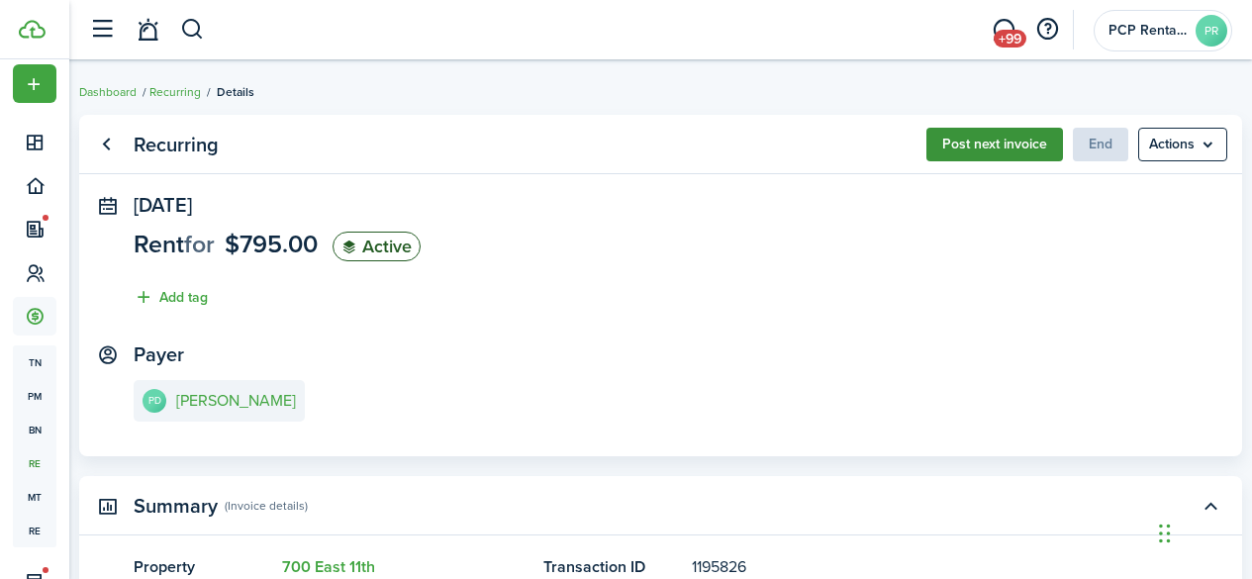
click at [982, 143] on button "Post next invoice" at bounding box center [994, 145] width 137 height 34
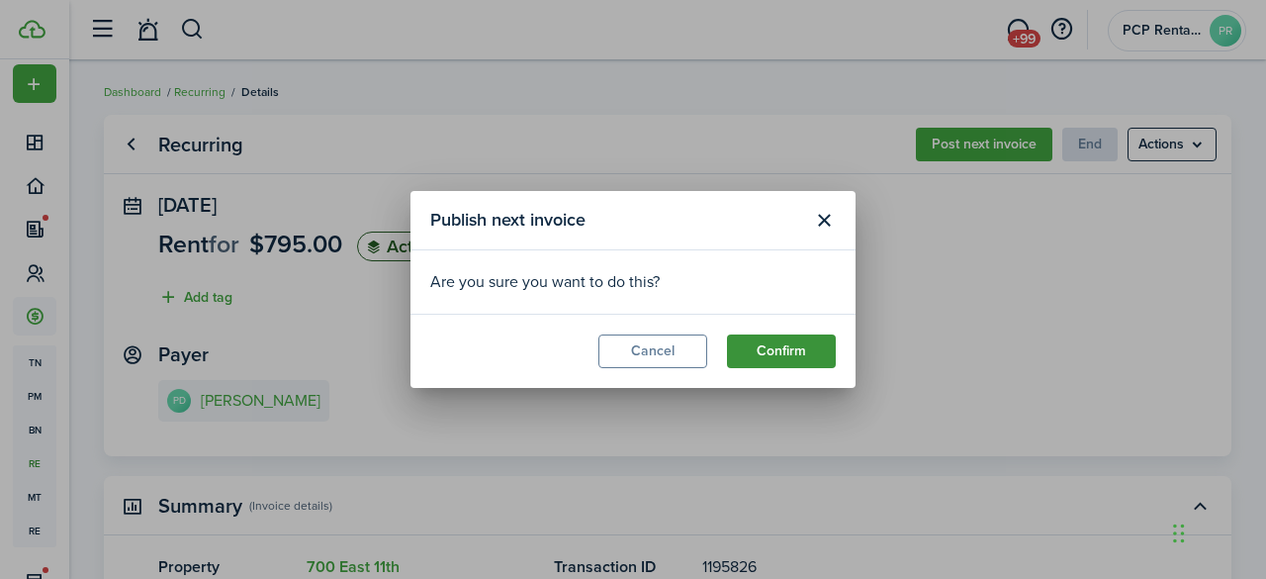
click at [754, 339] on button "Confirm" at bounding box center [781, 351] width 109 height 34
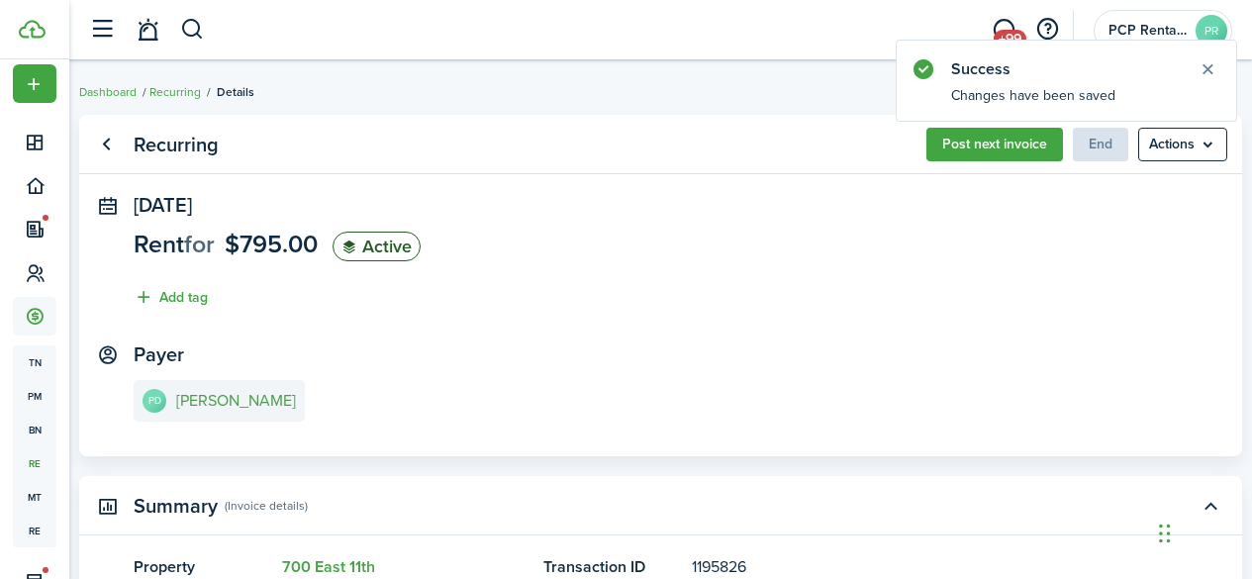
click at [236, 394] on e-details-info-title "[PERSON_NAME]" at bounding box center [236, 401] width 120 height 18
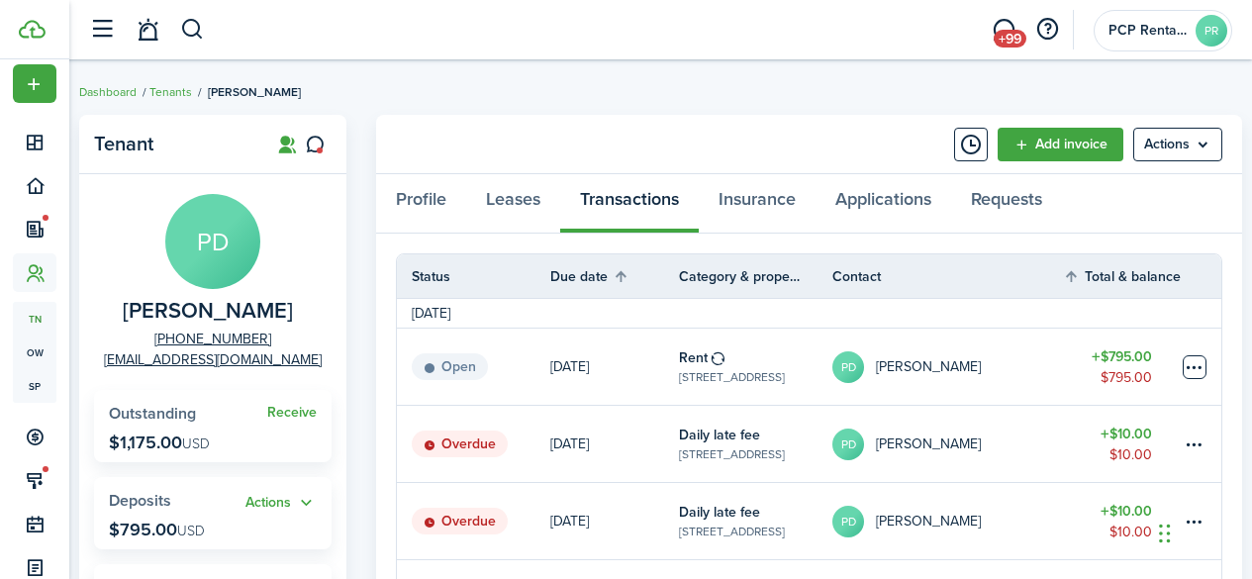
click at [1194, 364] on table-menu-btn-icon at bounding box center [1194, 367] width 24 height 24
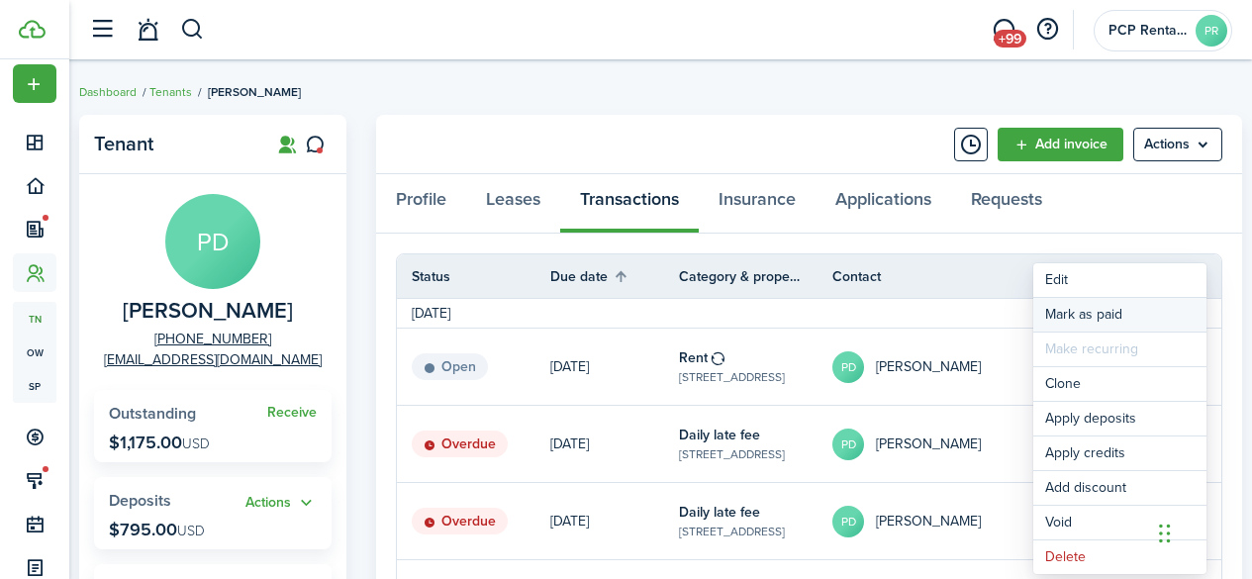
click at [1072, 319] on link "Mark as paid" at bounding box center [1119, 315] width 173 height 34
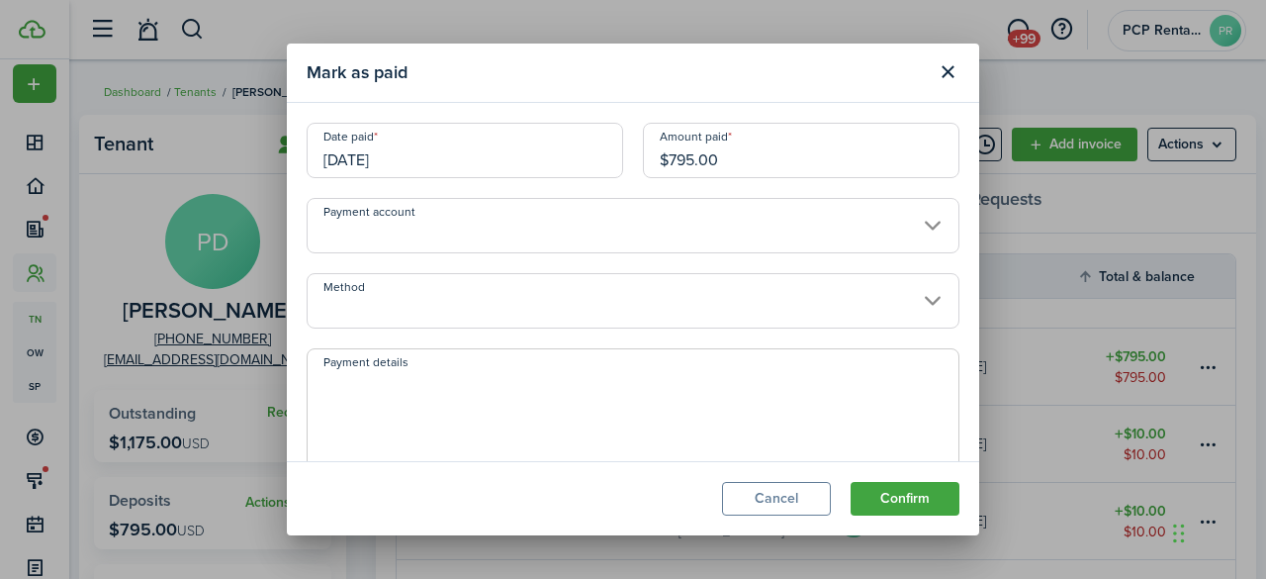
click at [416, 160] on input "[DATE]" at bounding box center [465, 150] width 317 height 55
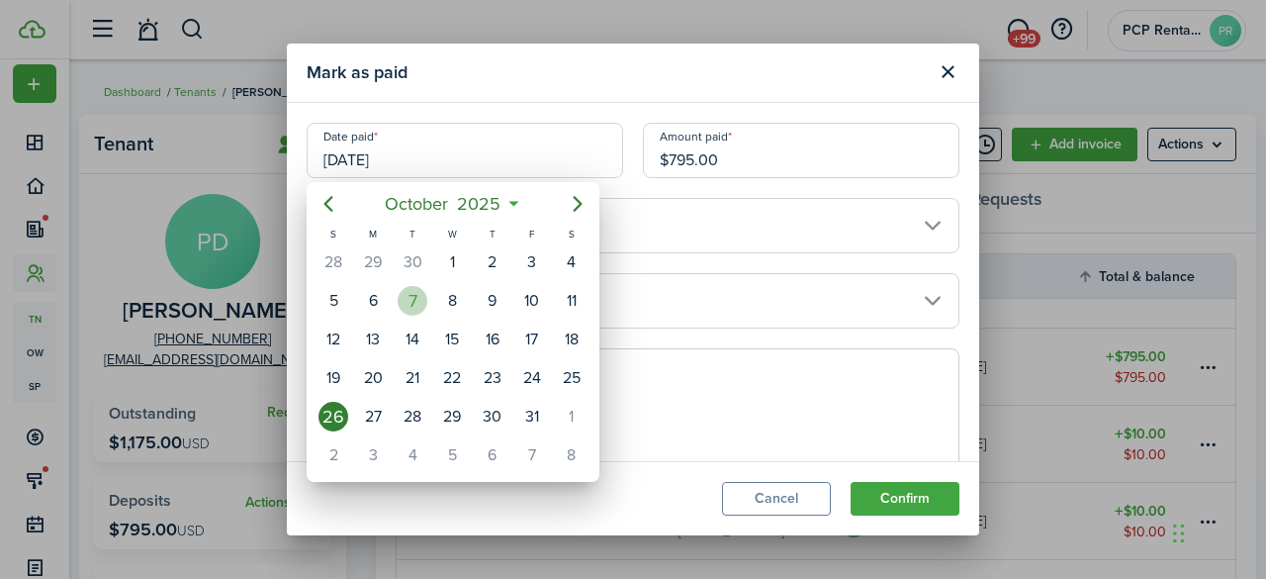
click at [407, 297] on div "7" at bounding box center [413, 301] width 30 height 30
type input "[DATE]"
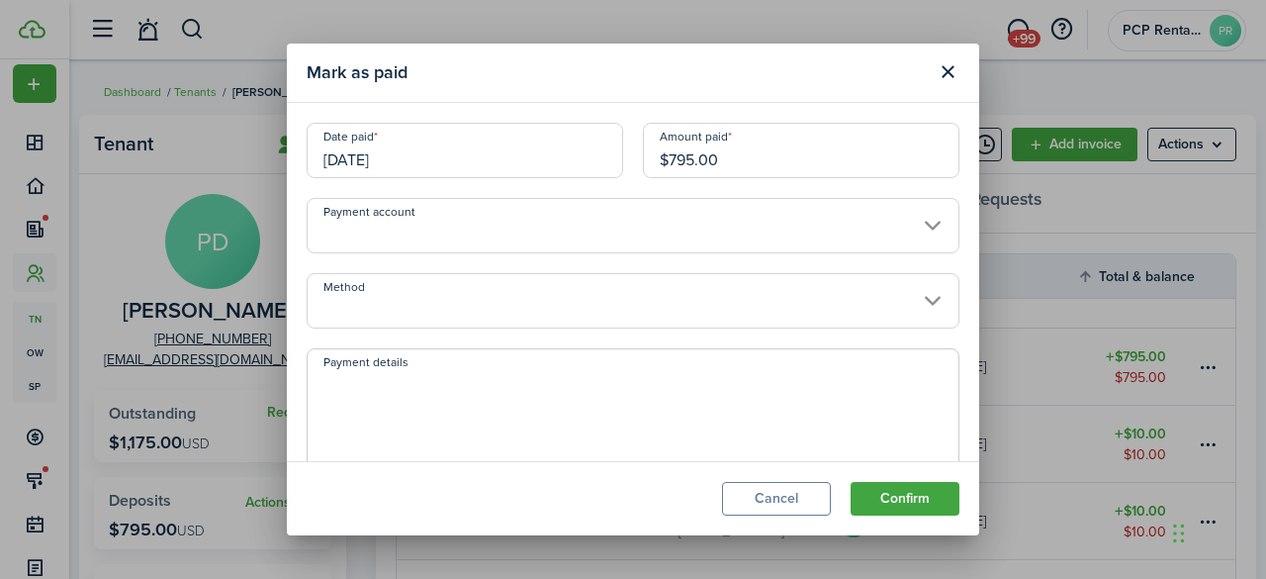
click at [393, 294] on input "Method" at bounding box center [633, 300] width 653 height 55
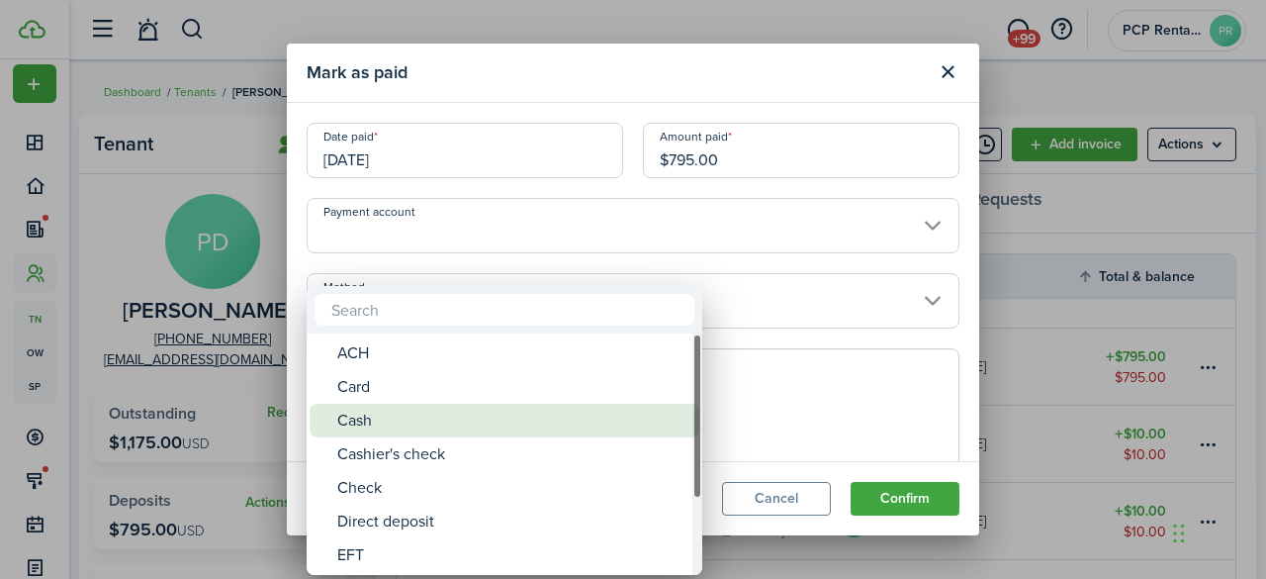
click at [370, 419] on div "Cash" at bounding box center [512, 421] width 350 height 34
type input "Cash"
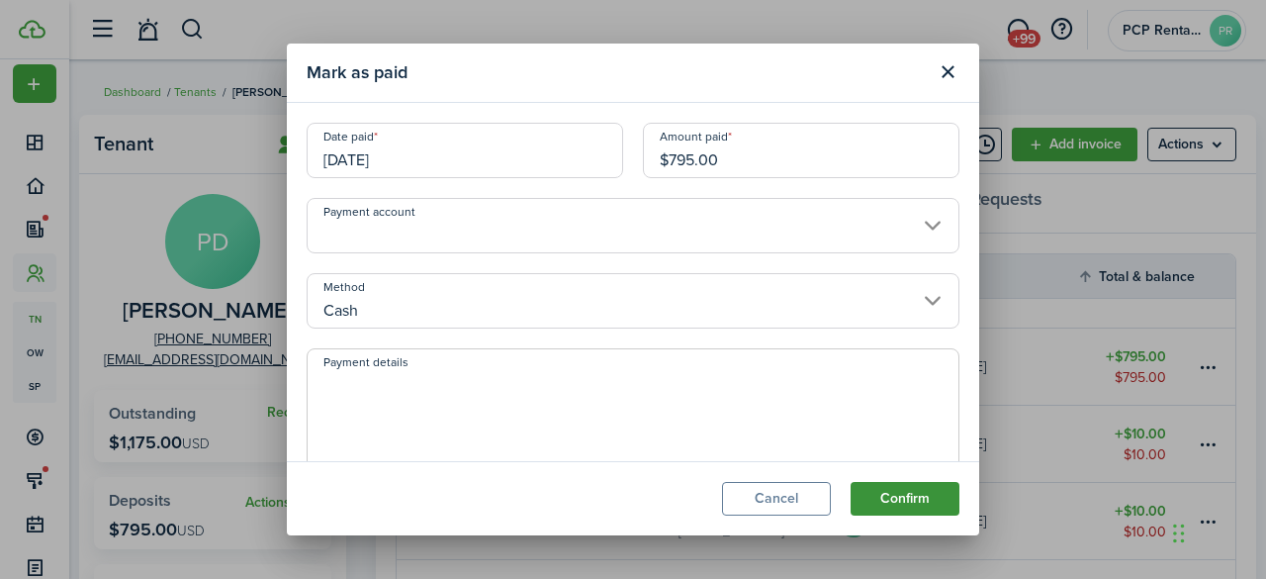
click at [919, 498] on button "Confirm" at bounding box center [905, 499] width 109 height 34
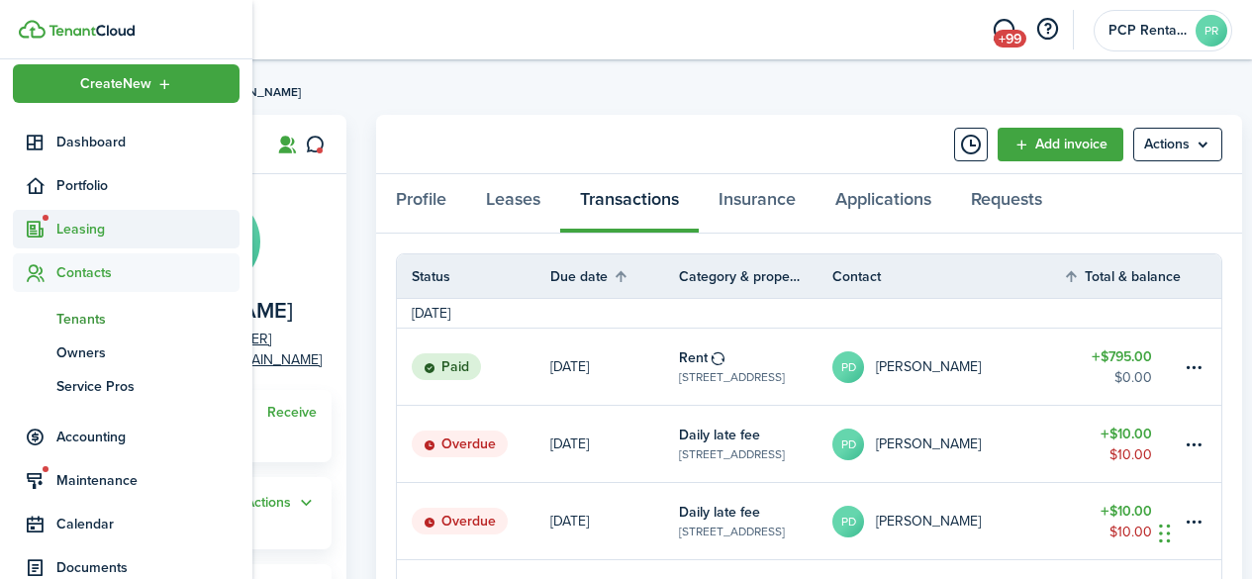
click at [72, 228] on span "Leasing" at bounding box center [147, 229] width 183 height 21
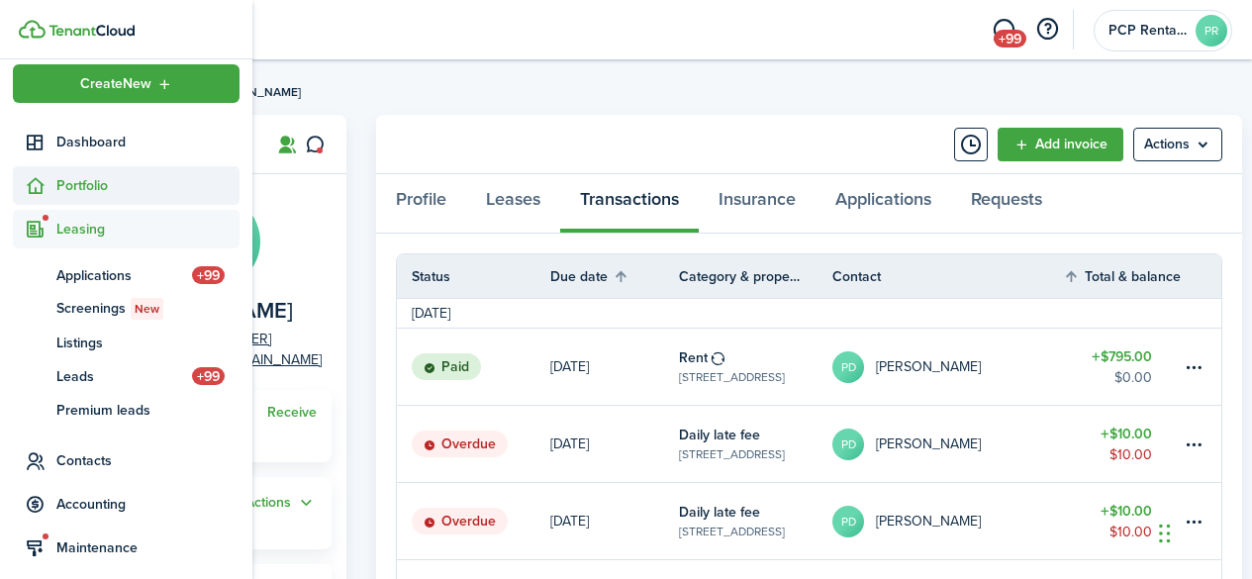
click at [77, 187] on span "Portfolio" at bounding box center [147, 185] width 183 height 21
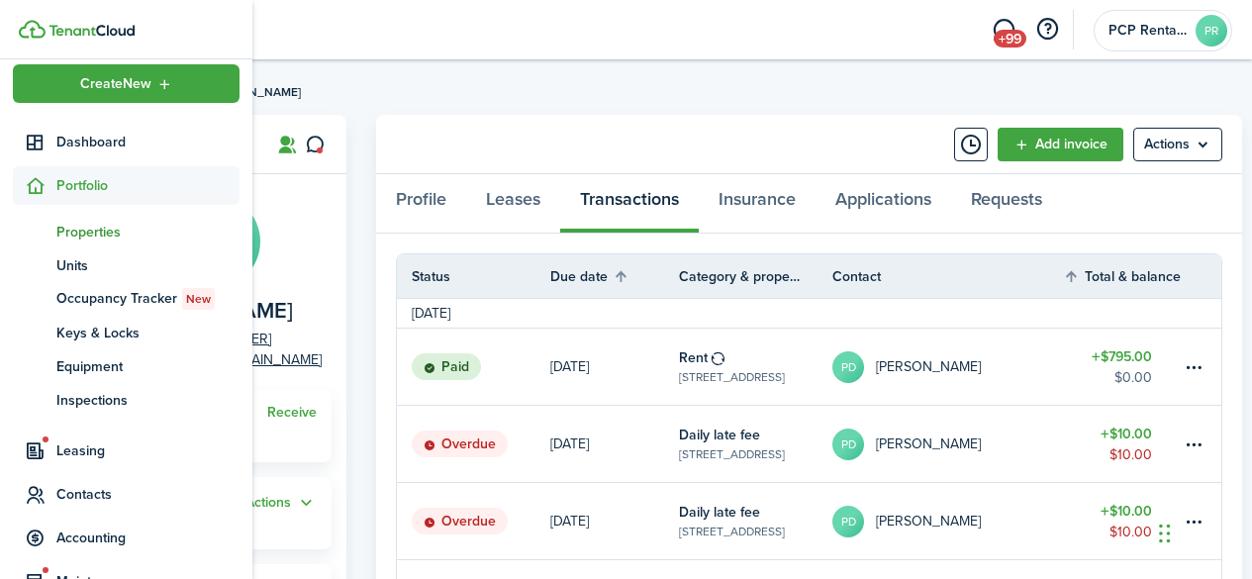
click at [83, 232] on span "Properties" at bounding box center [147, 232] width 183 height 21
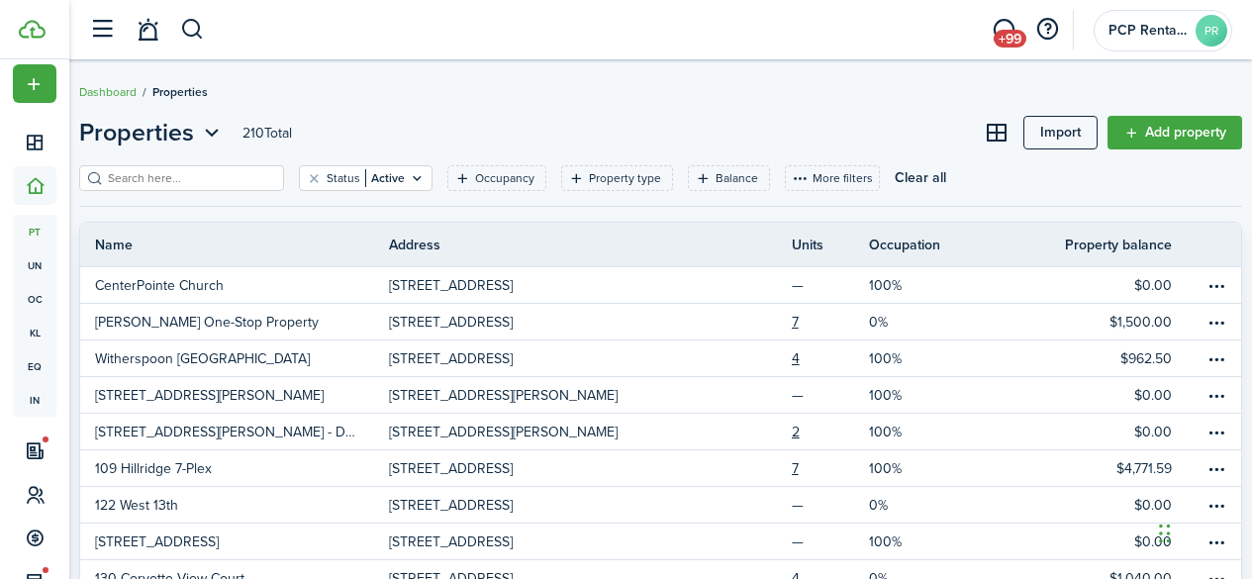
click at [236, 172] on input "search" at bounding box center [190, 178] width 174 height 19
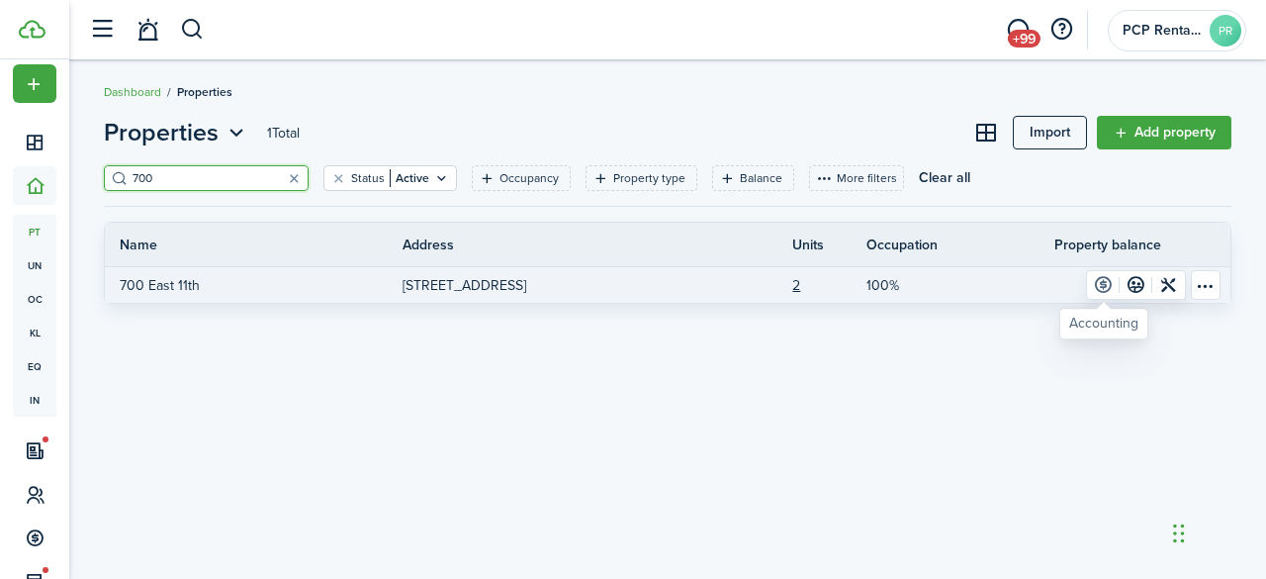
type input "700"
click at [1102, 285] on link at bounding box center [1103, 285] width 33 height 28
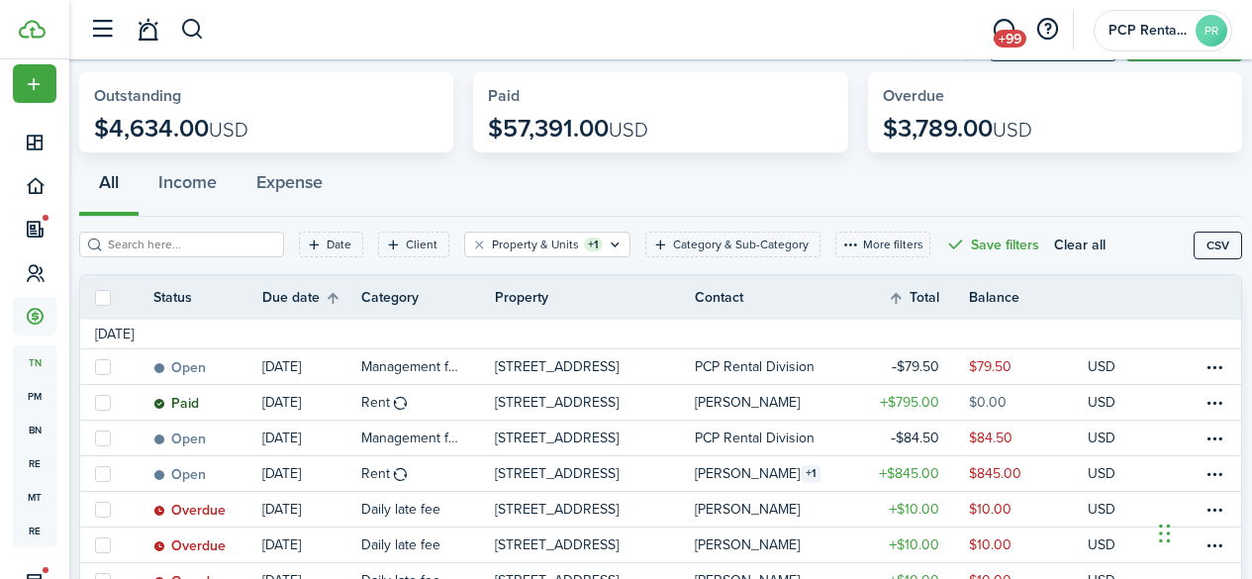
scroll to position [99, 0]
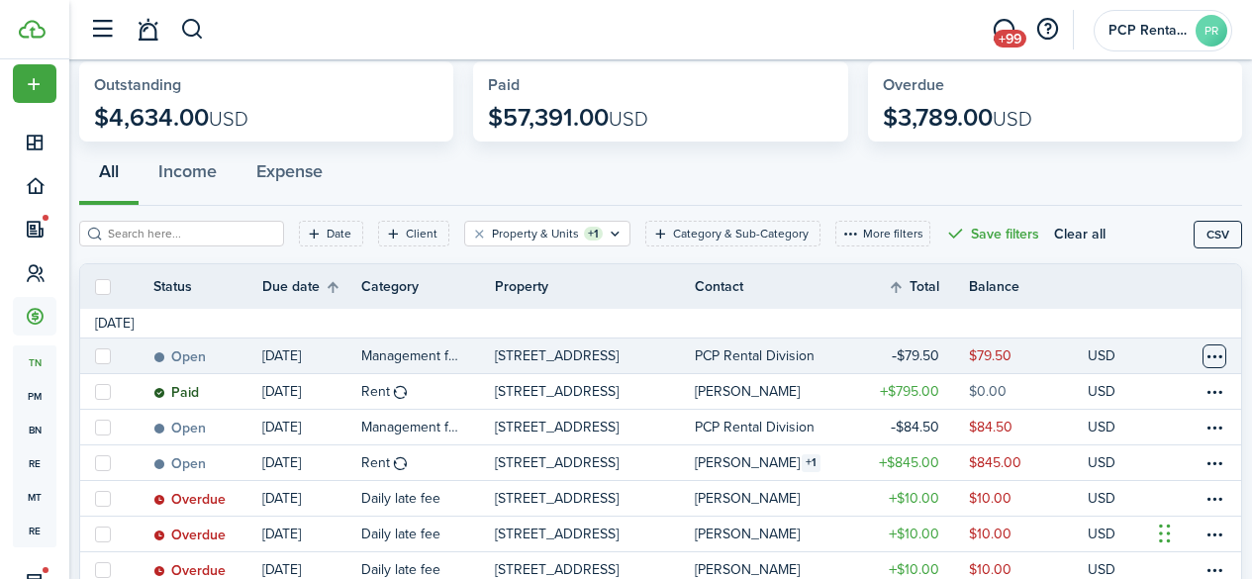
click at [1202, 360] on table-menu-btn-icon at bounding box center [1214, 356] width 24 height 24
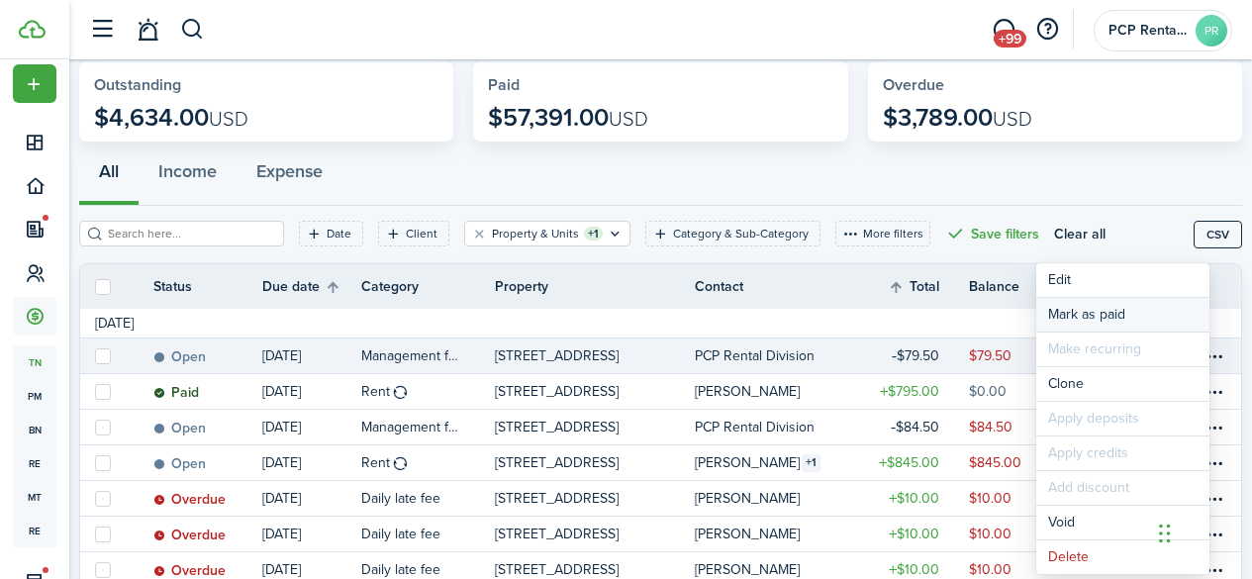
click at [1073, 311] on link "Mark as paid" at bounding box center [1122, 315] width 173 height 34
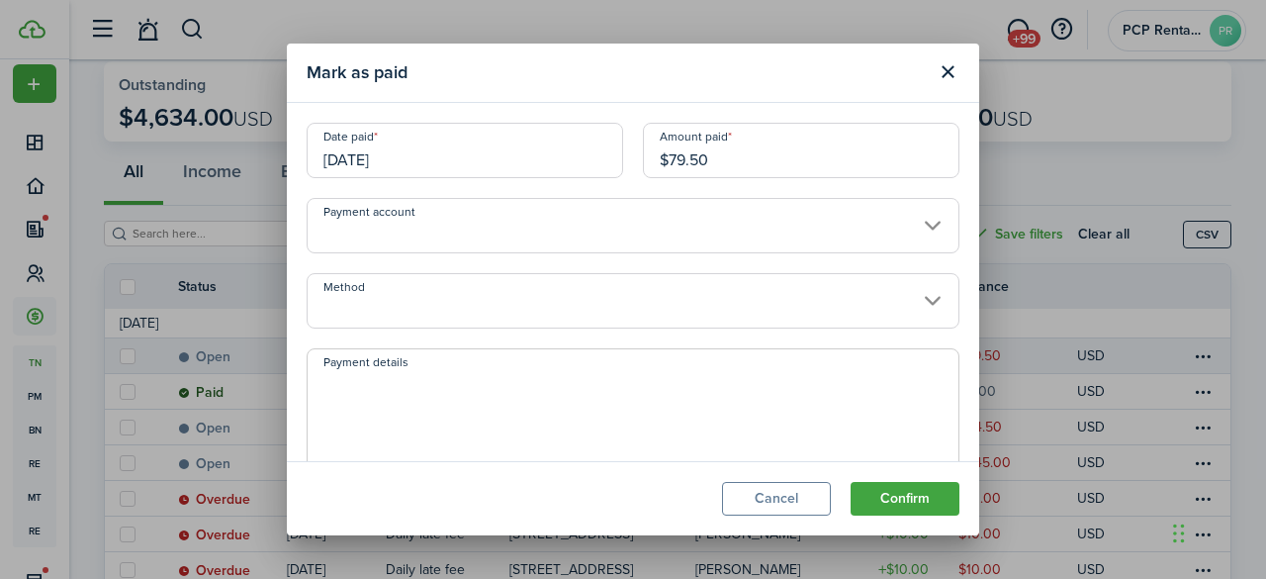
click at [394, 156] on input "[DATE]" at bounding box center [465, 150] width 317 height 55
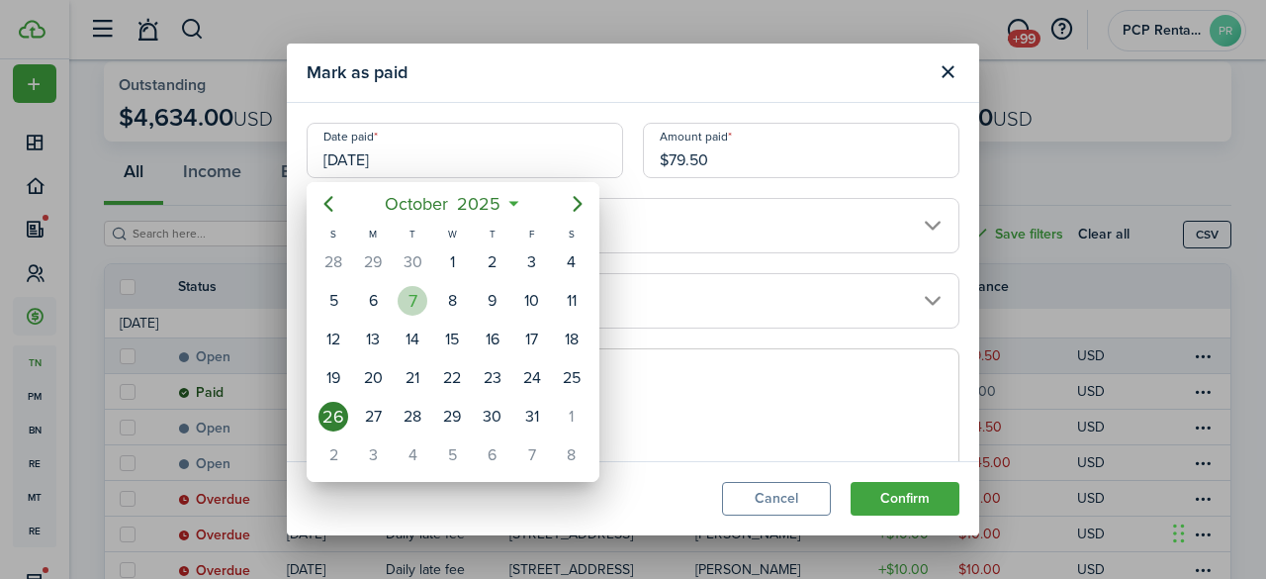
click at [407, 293] on div "7" at bounding box center [413, 301] width 30 height 30
type input "[DATE]"
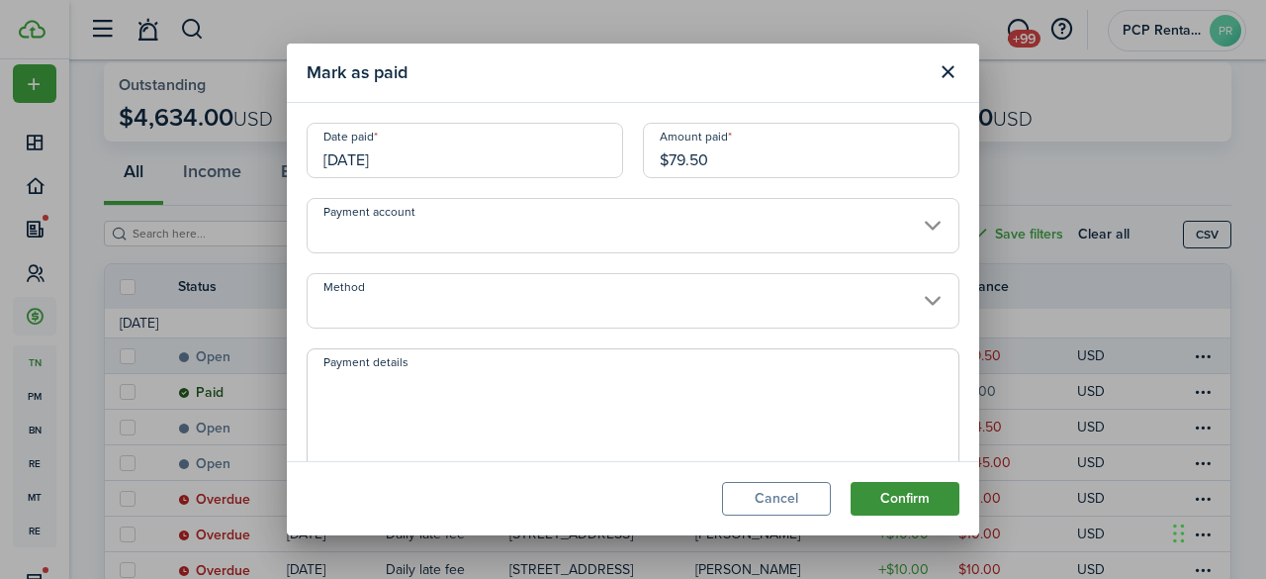
click at [894, 495] on button "Confirm" at bounding box center [905, 499] width 109 height 34
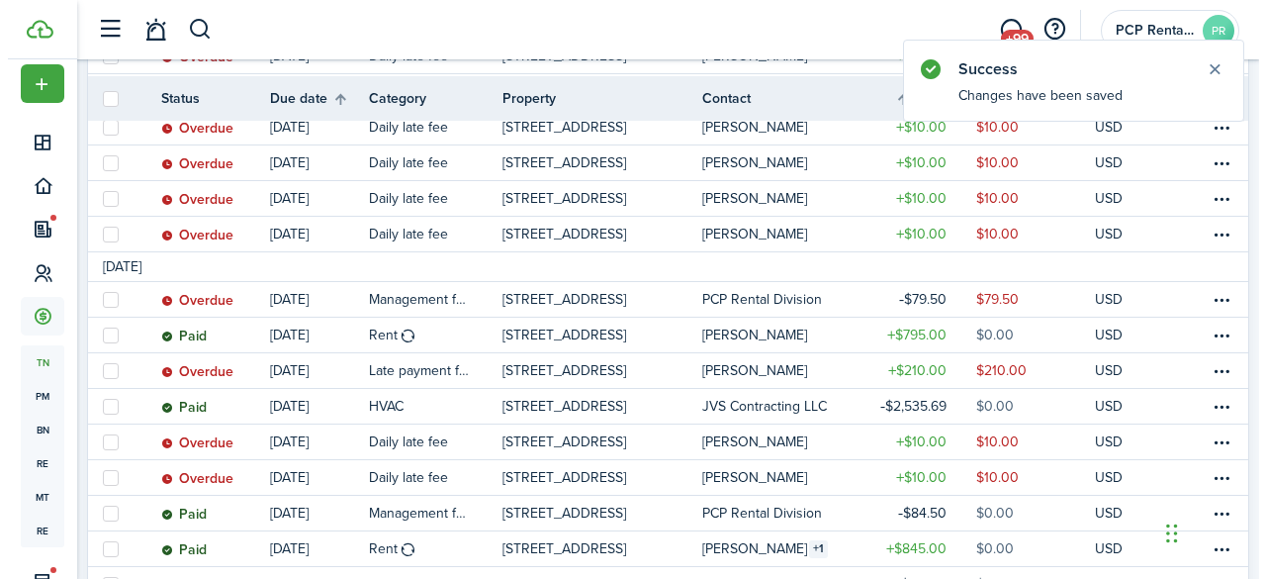
scroll to position [594, 0]
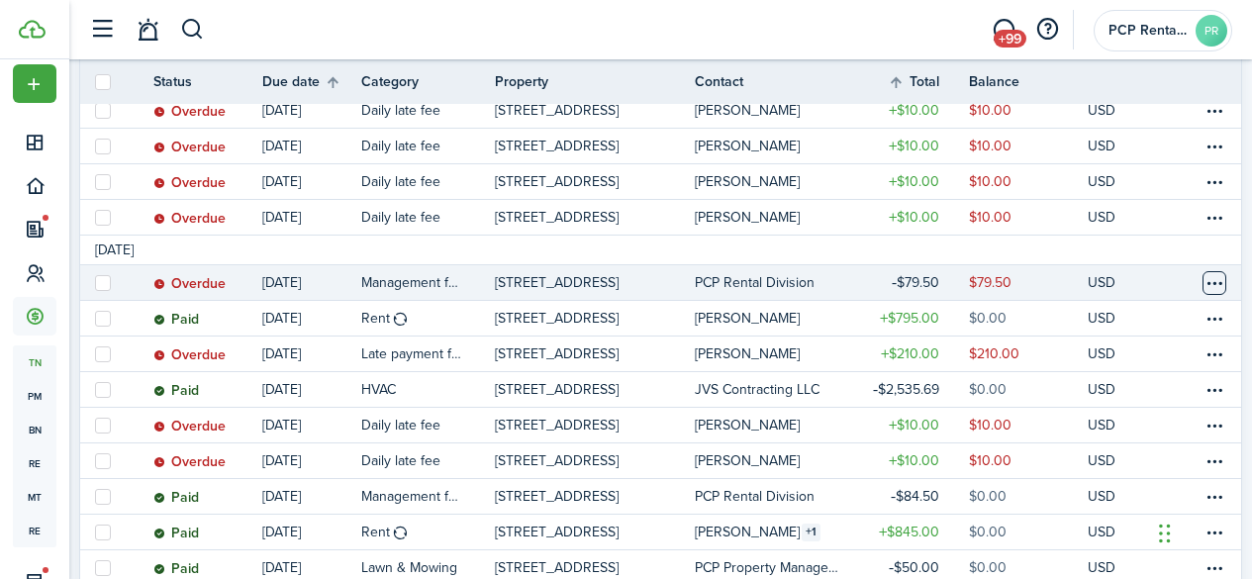
click at [1202, 284] on table-menu-btn-icon at bounding box center [1214, 283] width 24 height 24
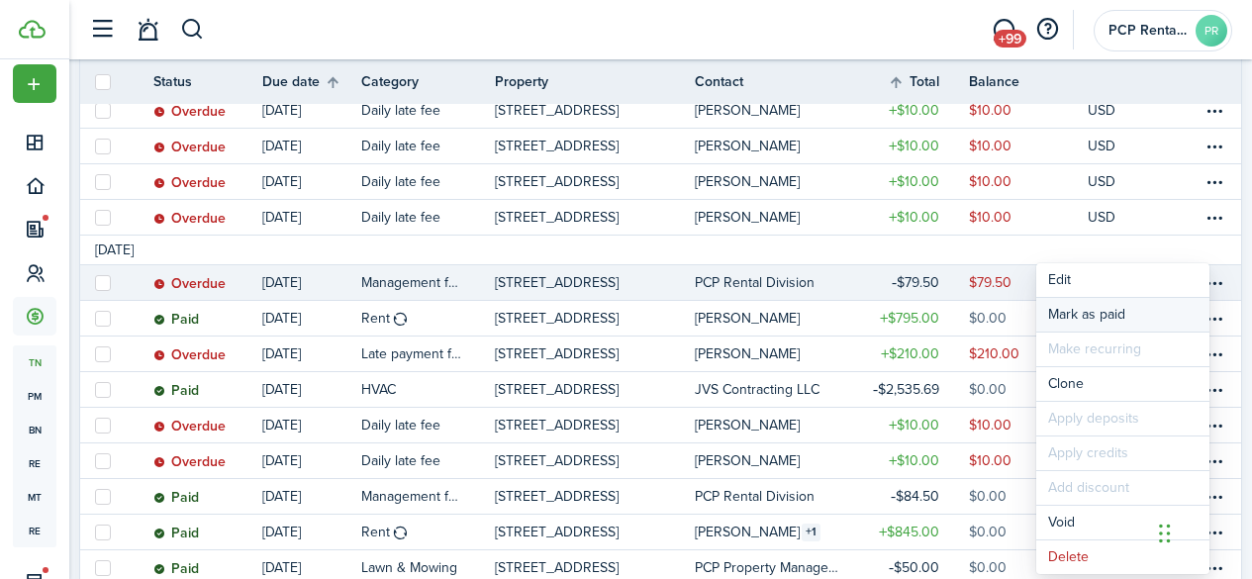
click at [1097, 316] on link "Mark as paid" at bounding box center [1122, 315] width 173 height 34
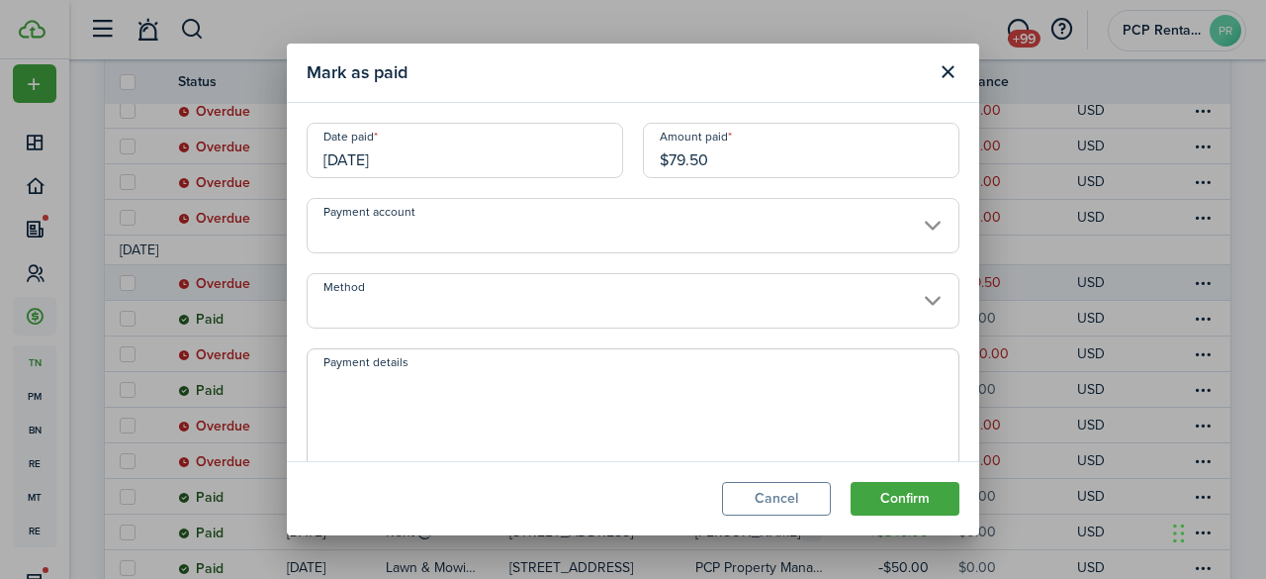
click at [416, 162] on input "[DATE]" at bounding box center [465, 150] width 317 height 55
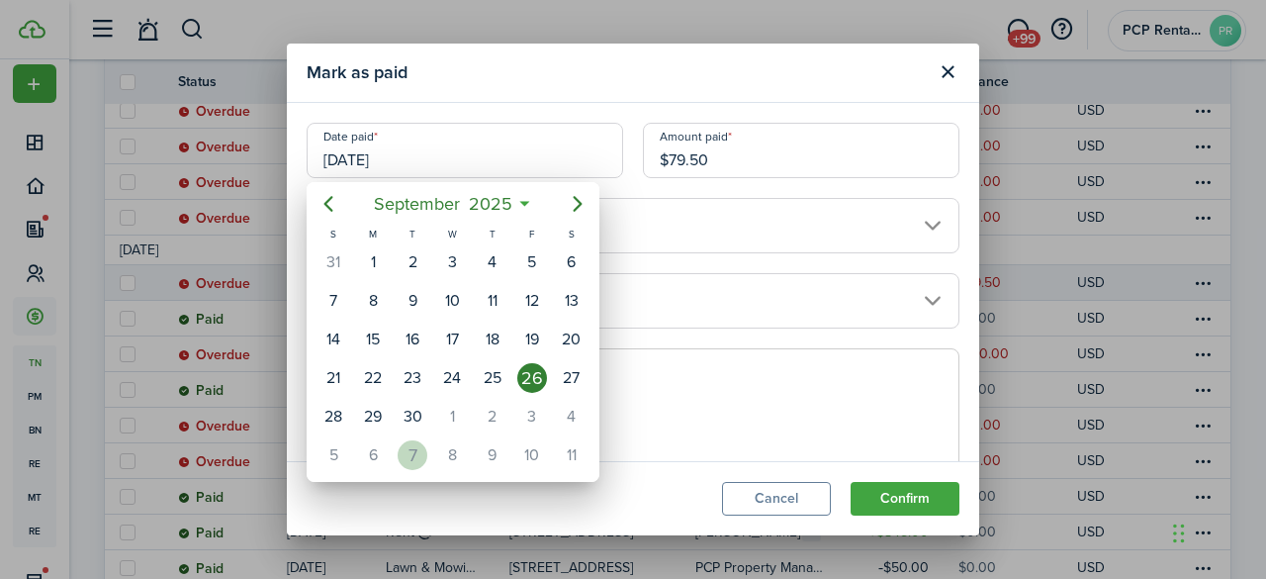
click at [405, 450] on div "7" at bounding box center [413, 455] width 30 height 30
type input "[DATE]"
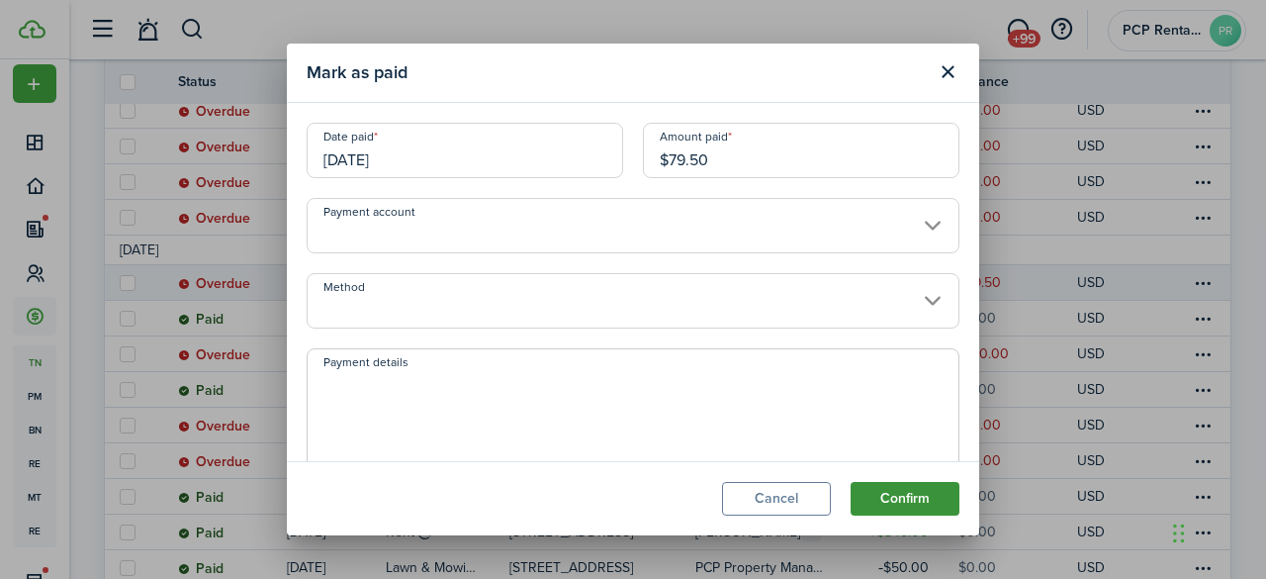
click at [889, 494] on button "Confirm" at bounding box center [905, 499] width 109 height 34
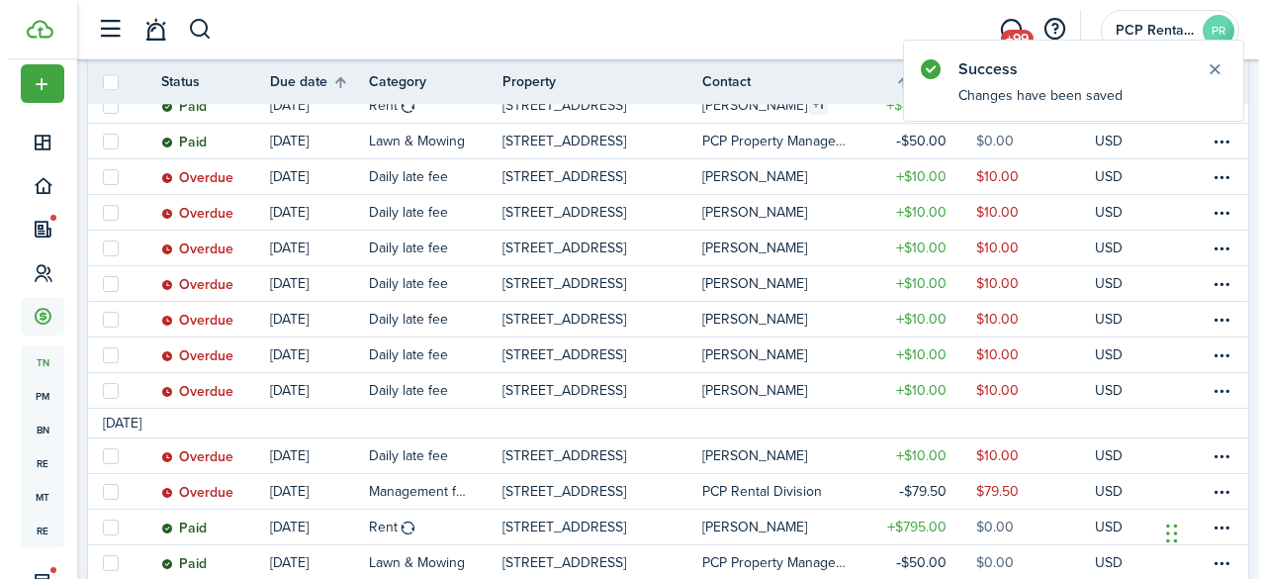
scroll to position [1111, 0]
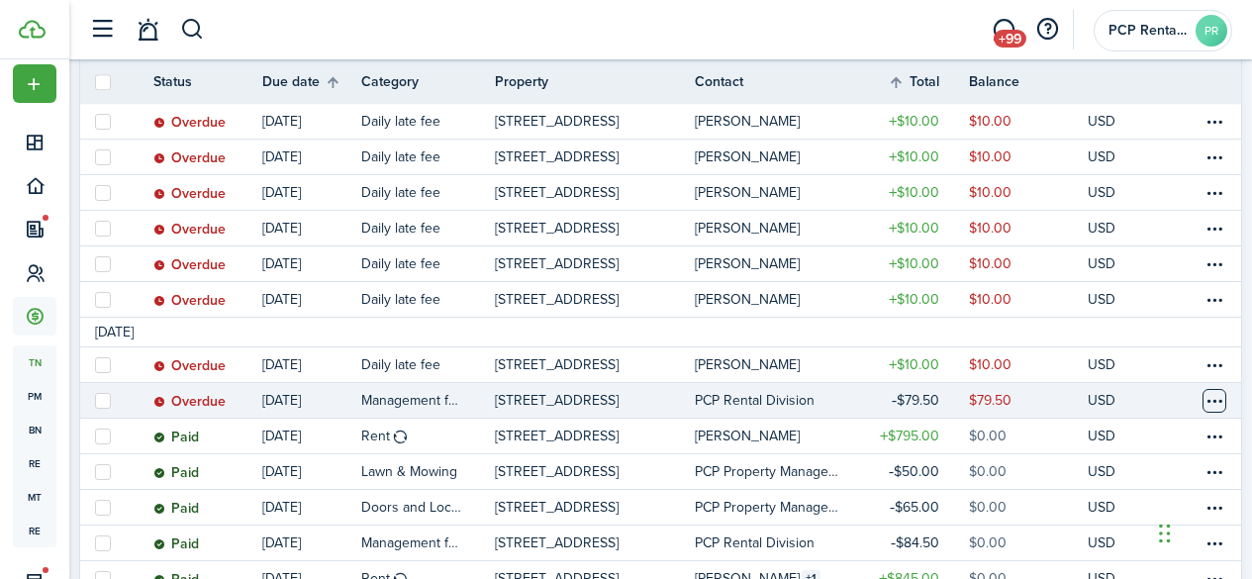
click at [1202, 394] on table-menu-btn-icon at bounding box center [1214, 401] width 24 height 24
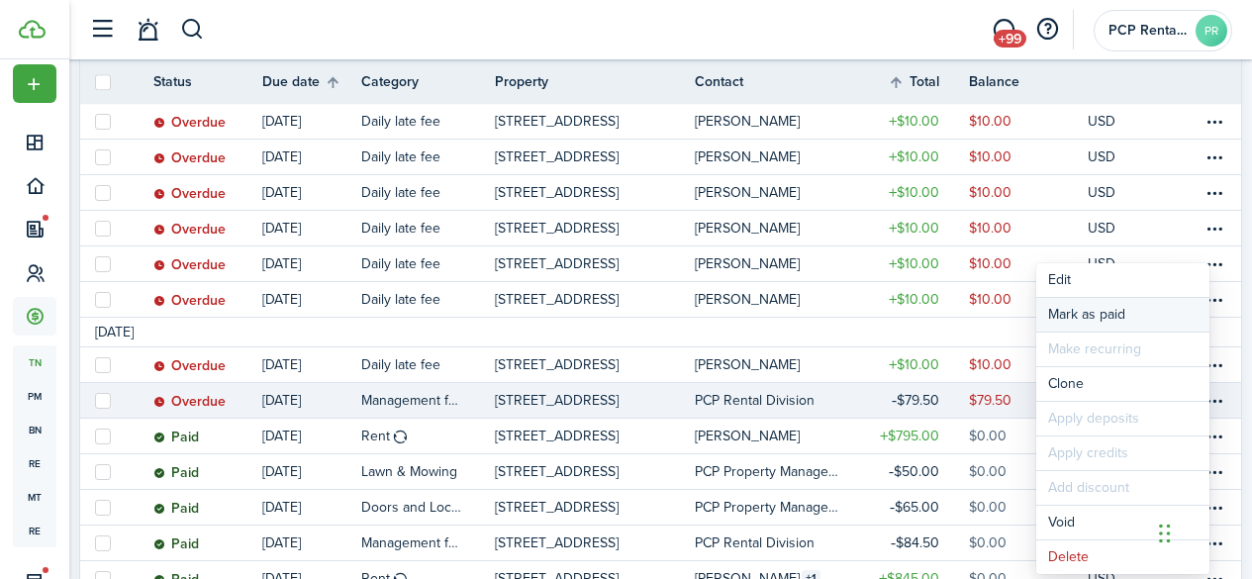
click at [1097, 320] on link "Mark as paid" at bounding box center [1122, 315] width 173 height 34
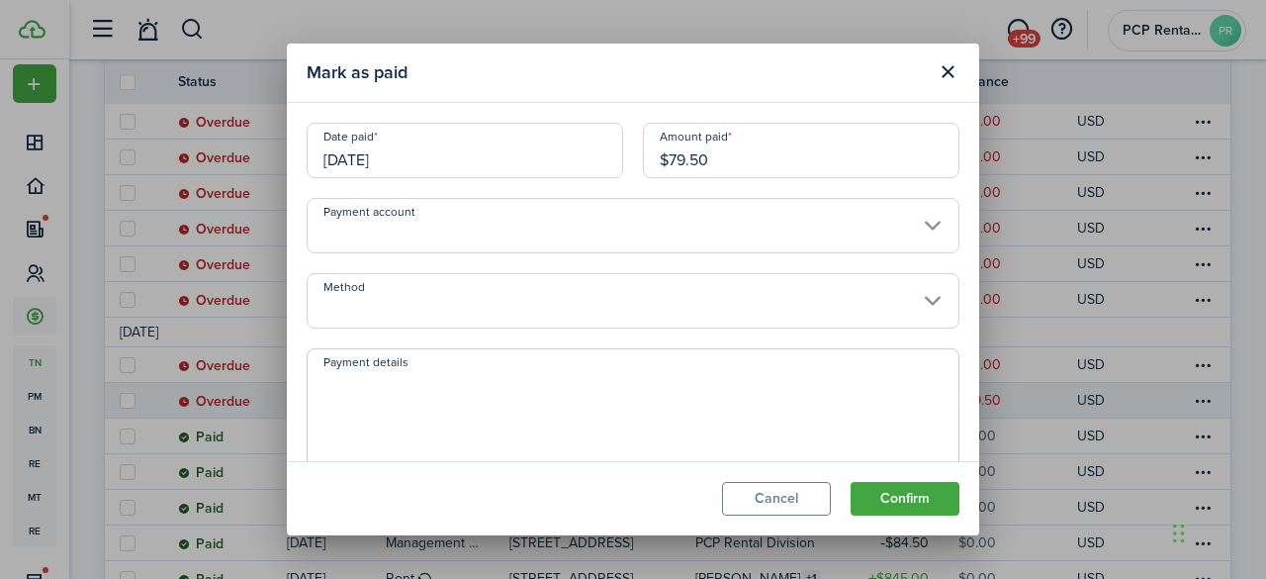
click at [457, 164] on input "[DATE]" at bounding box center [465, 150] width 317 height 55
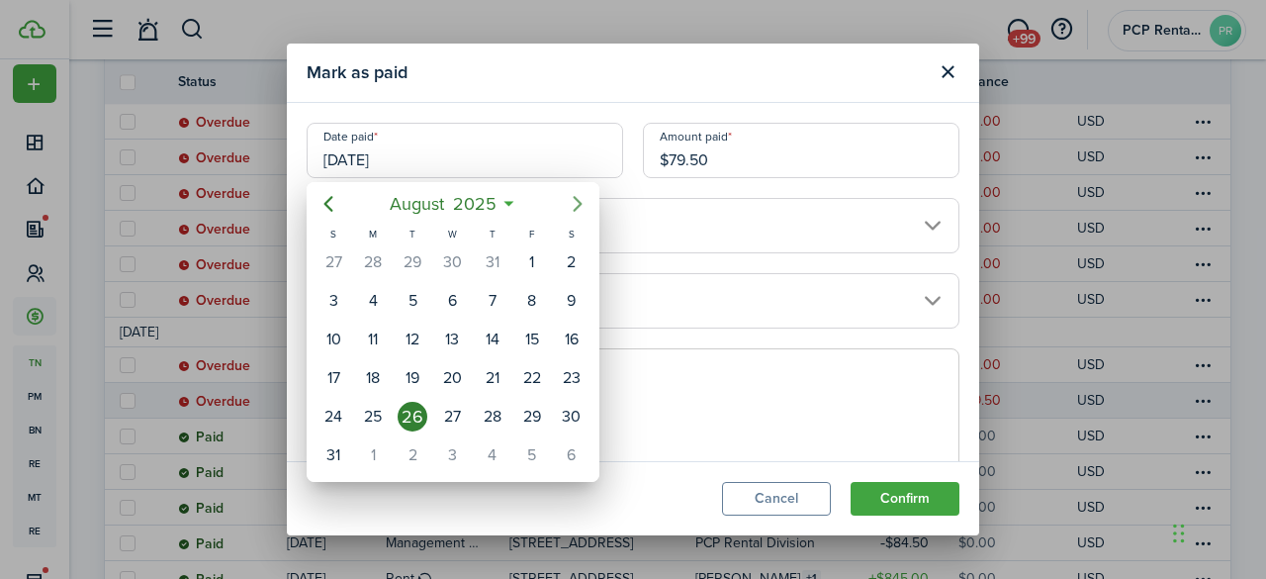
click at [570, 205] on icon "Next page" at bounding box center [578, 204] width 24 height 24
click at [405, 456] on div "7" at bounding box center [413, 455] width 30 height 30
type input "[DATE]"
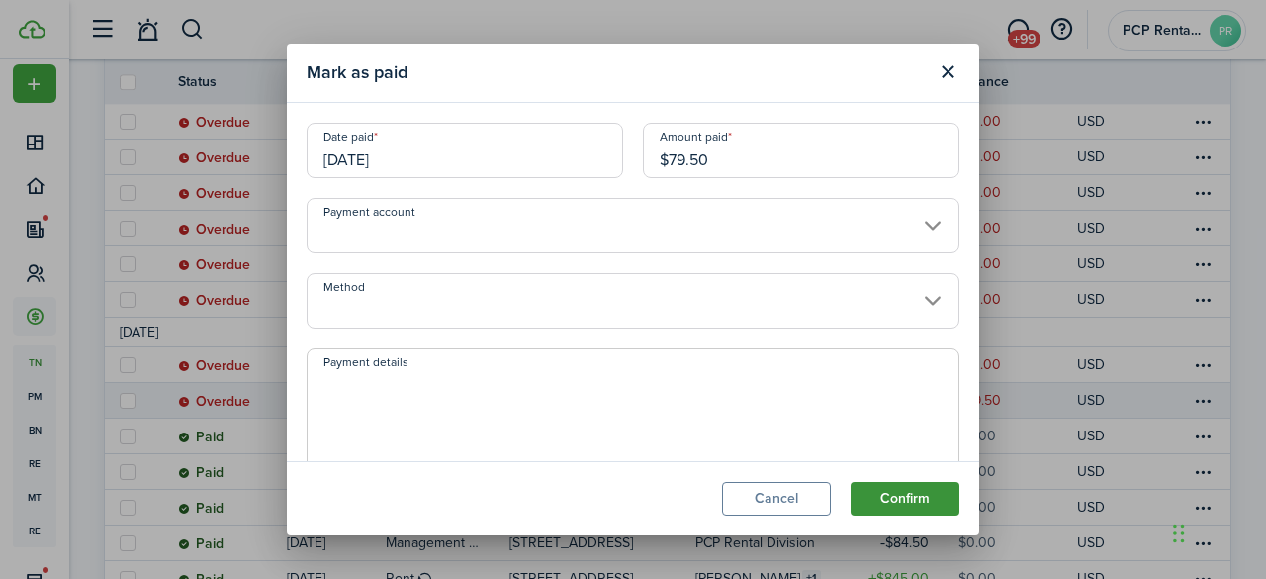
click at [893, 497] on button "Confirm" at bounding box center [905, 499] width 109 height 34
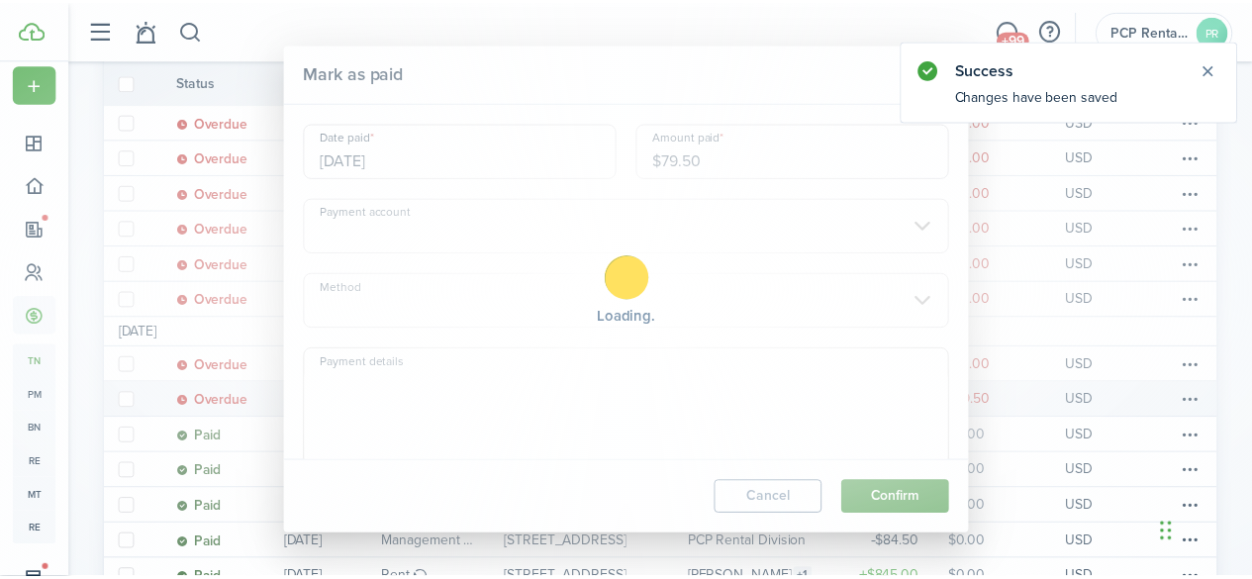
scroll to position [221, 0]
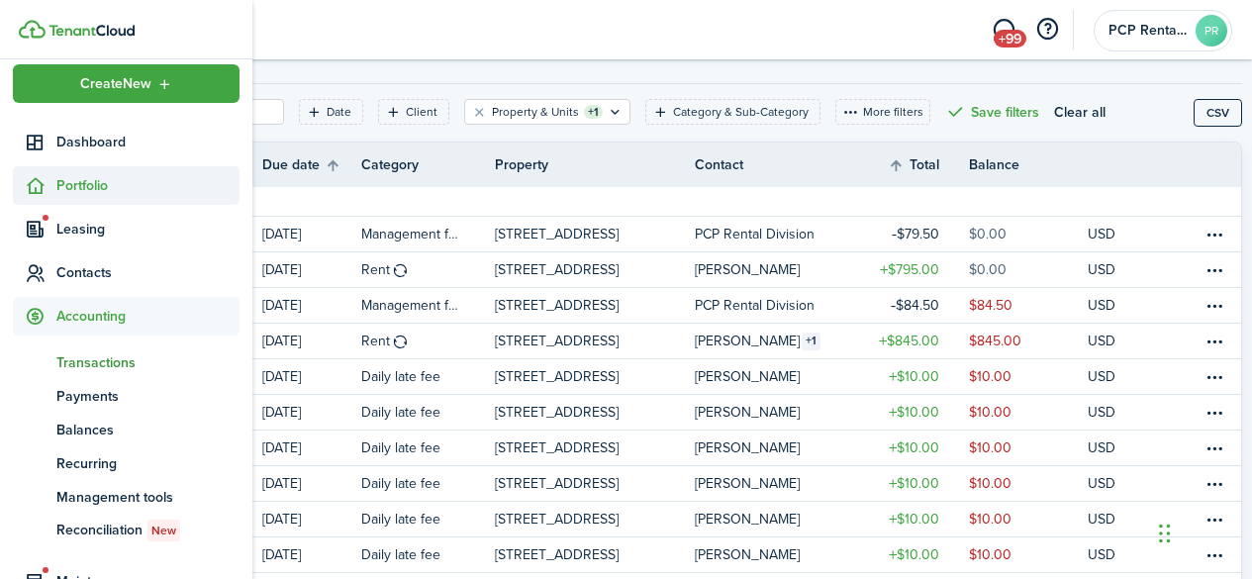
click at [97, 189] on span "Portfolio" at bounding box center [147, 185] width 183 height 21
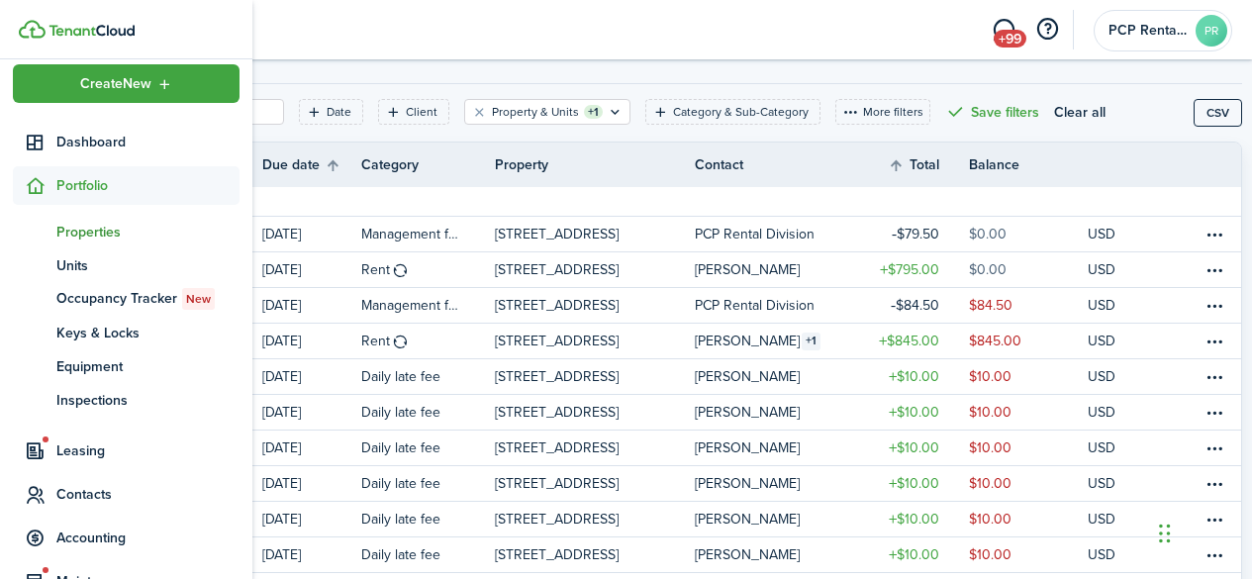
click at [87, 232] on span "Properties" at bounding box center [147, 232] width 183 height 21
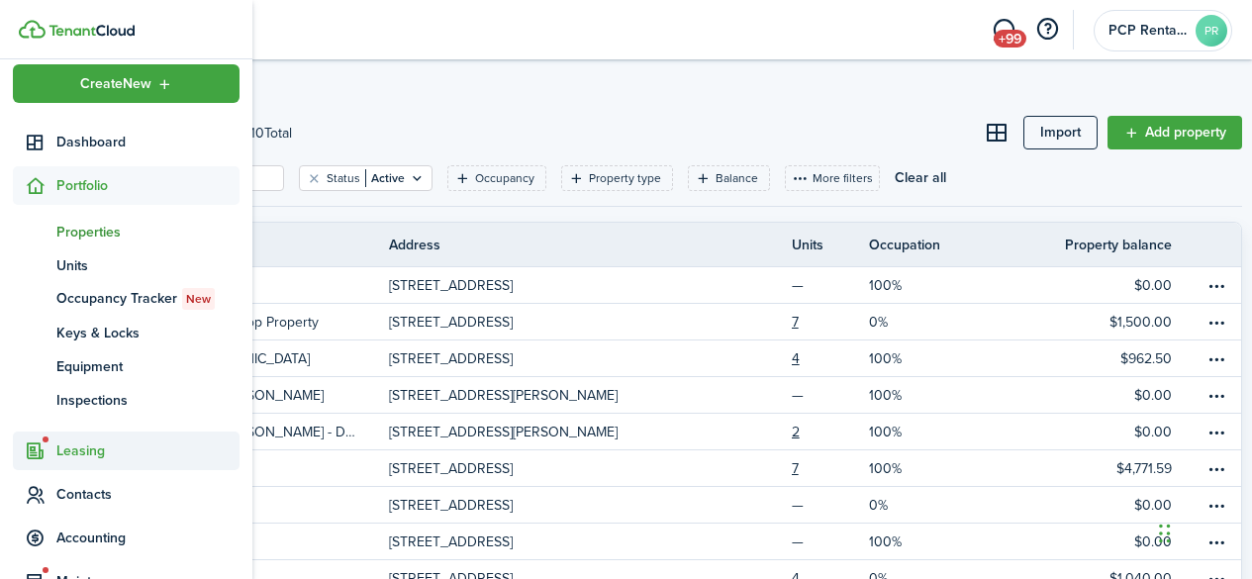
click at [80, 444] on span "Leasing" at bounding box center [147, 450] width 183 height 21
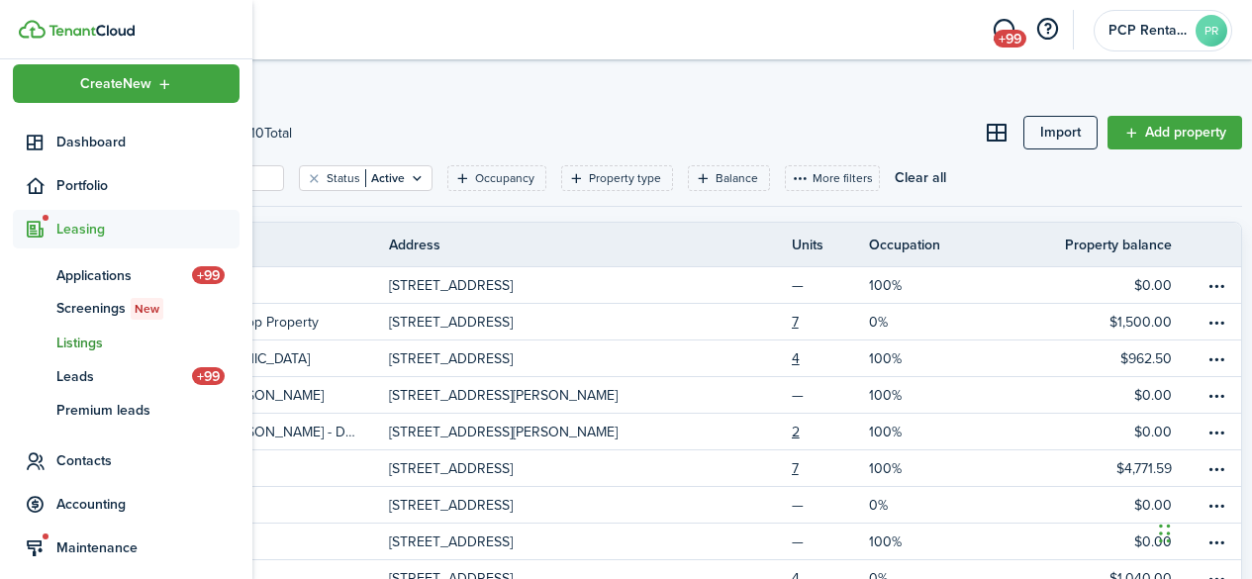
click at [75, 339] on span "Listings" at bounding box center [147, 342] width 183 height 21
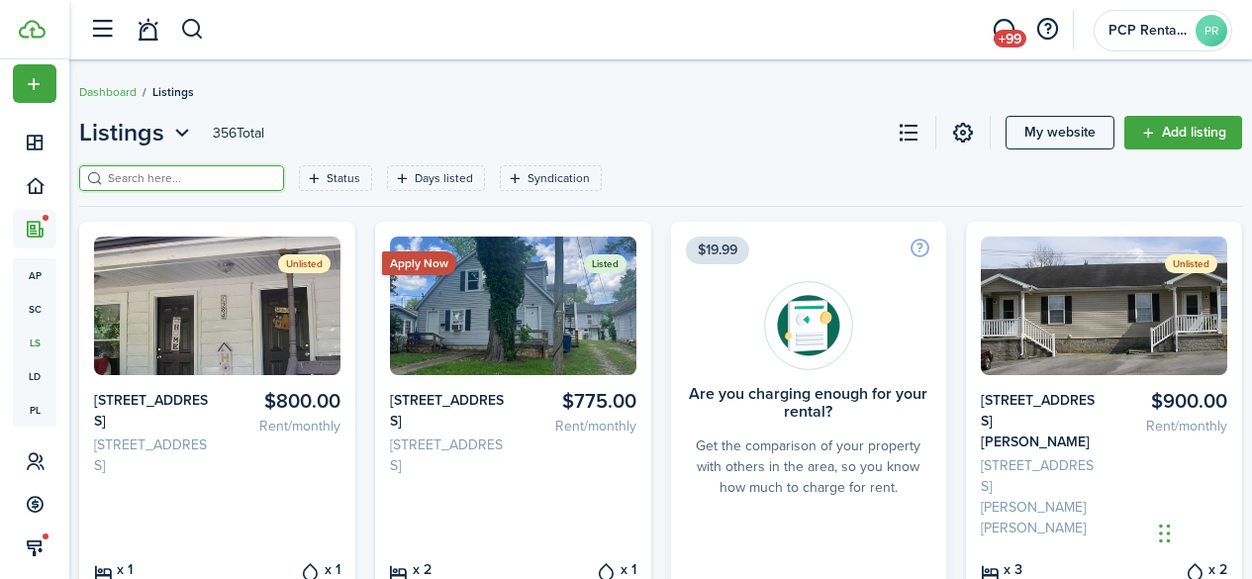
click at [236, 178] on input "search" at bounding box center [190, 178] width 174 height 19
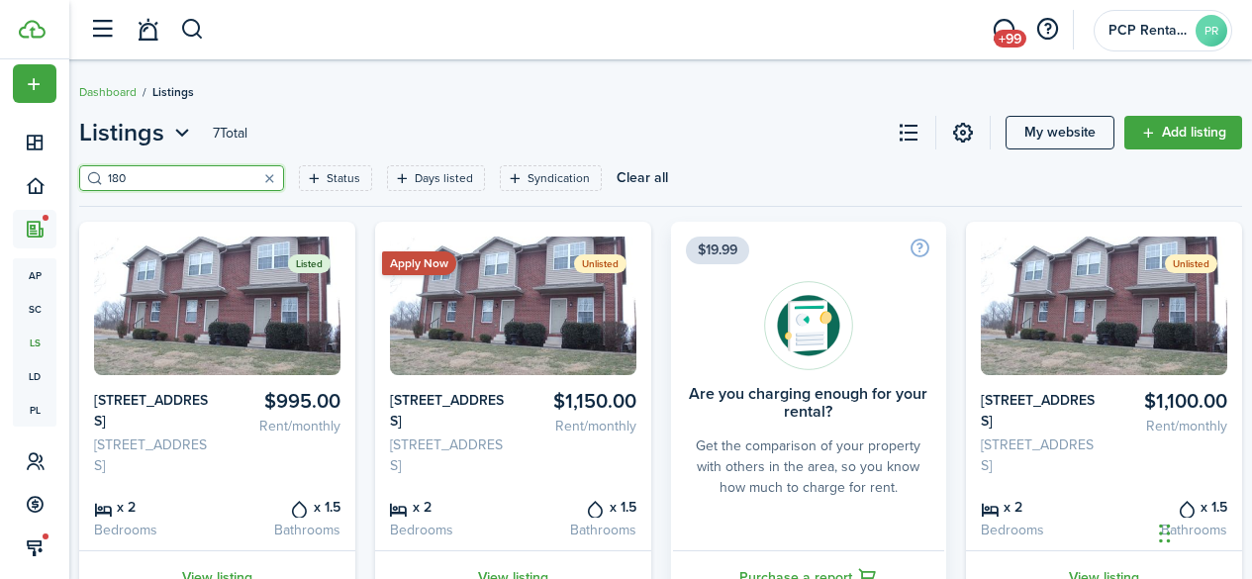
scroll to position [99, 0]
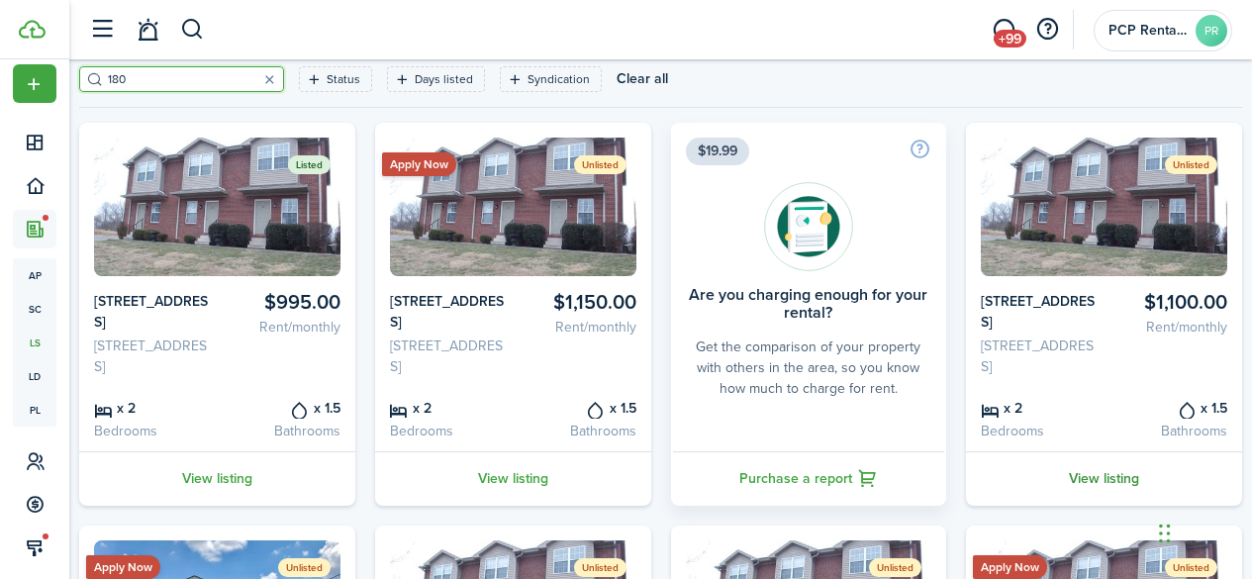
type input "180"
click at [1093, 506] on link "View listing" at bounding box center [1104, 478] width 276 height 54
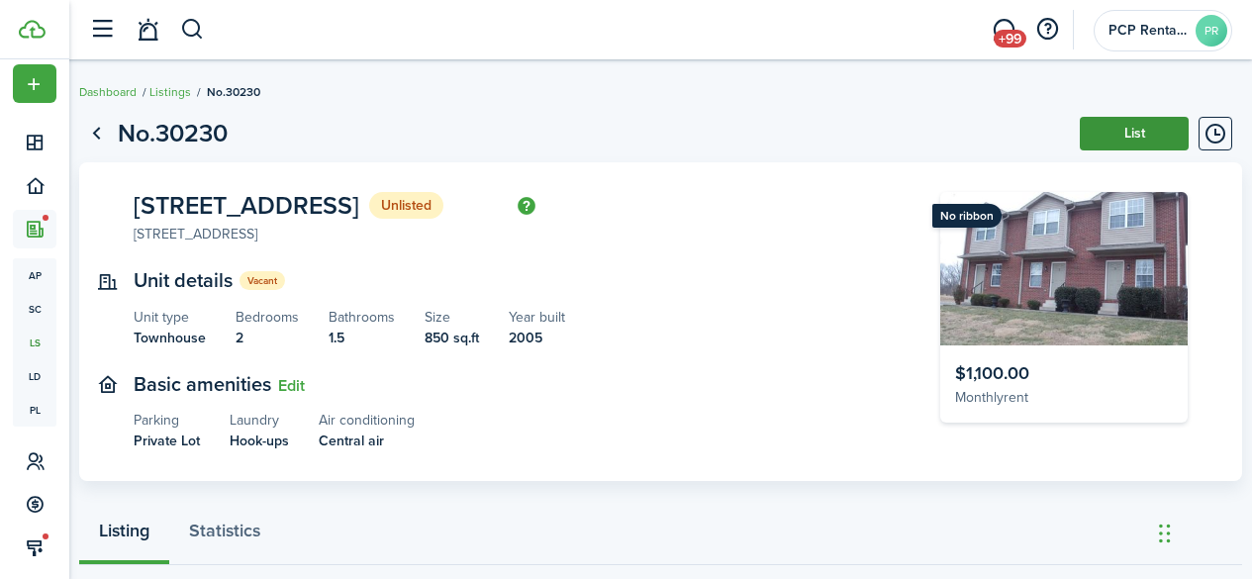
click at [1111, 127] on button "List" at bounding box center [1133, 134] width 109 height 34
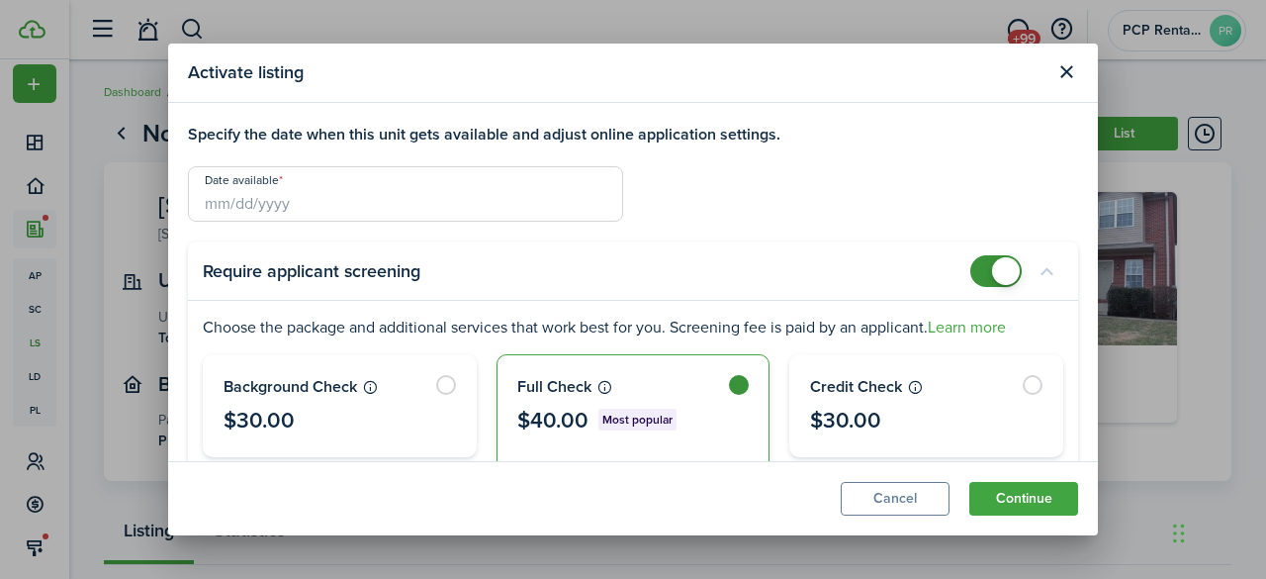
click at [276, 203] on input "Date available" at bounding box center [405, 193] width 435 height 55
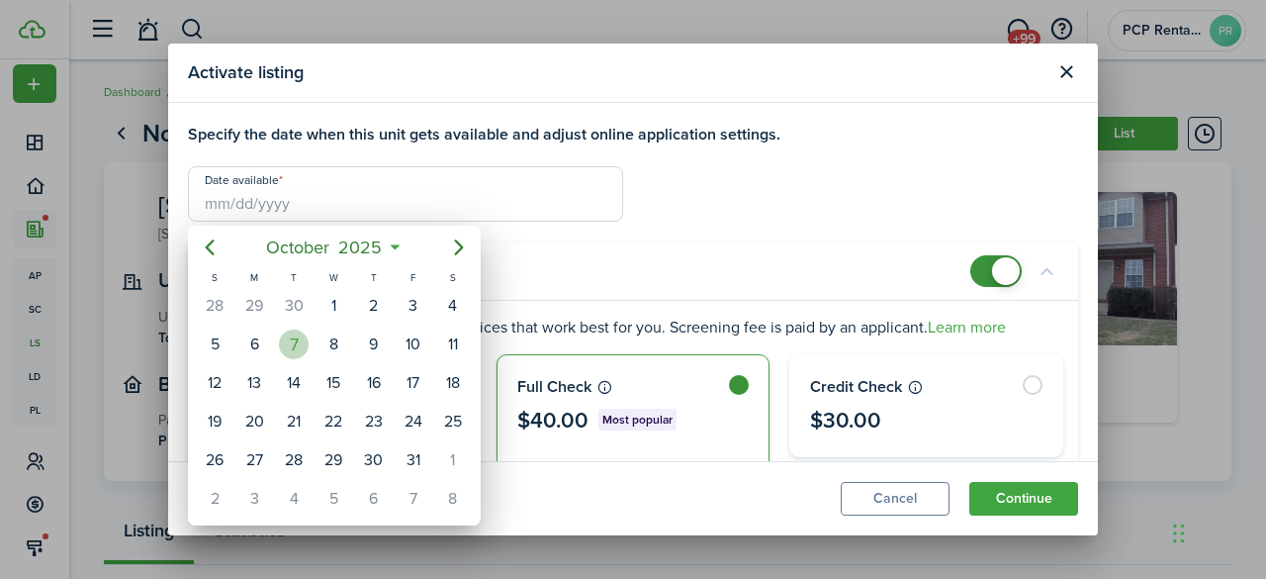
click at [292, 349] on div "7" at bounding box center [294, 344] width 30 height 30
type input "[DATE]"
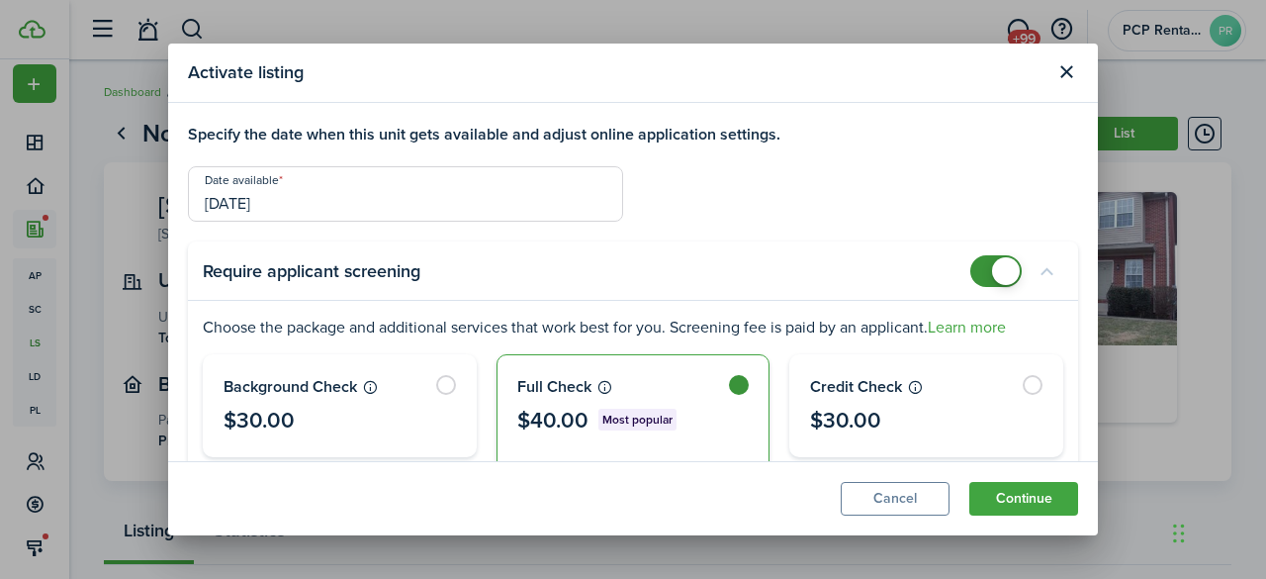
checkbox input "false"
click at [986, 262] on span at bounding box center [996, 271] width 20 height 32
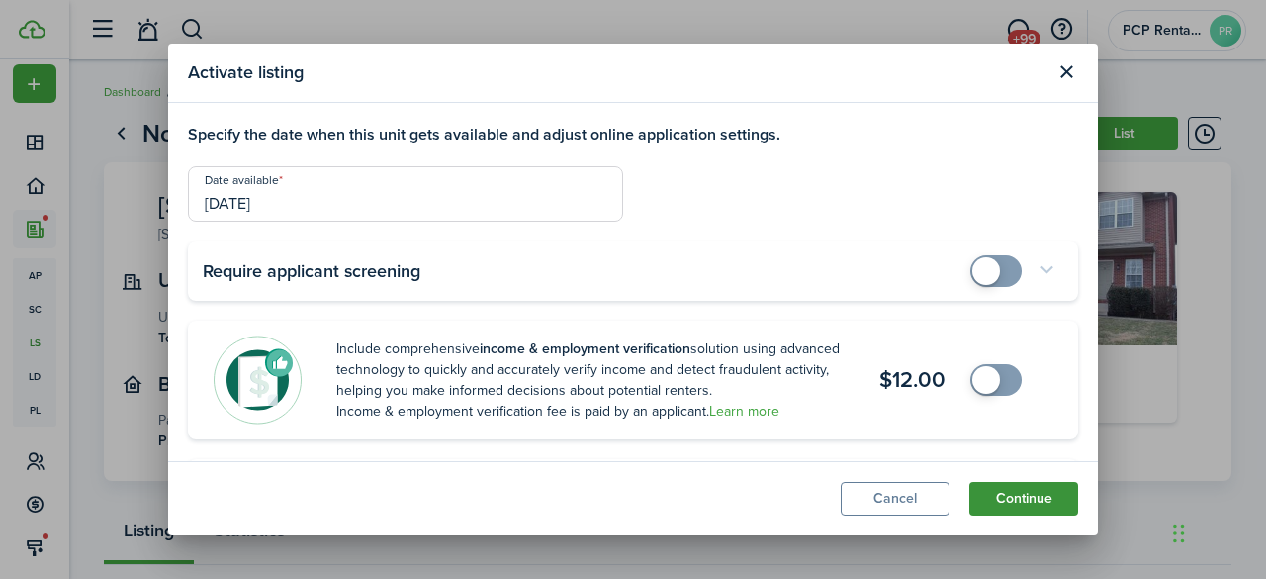
click at [1017, 501] on button "Continue" at bounding box center [1024, 499] width 109 height 34
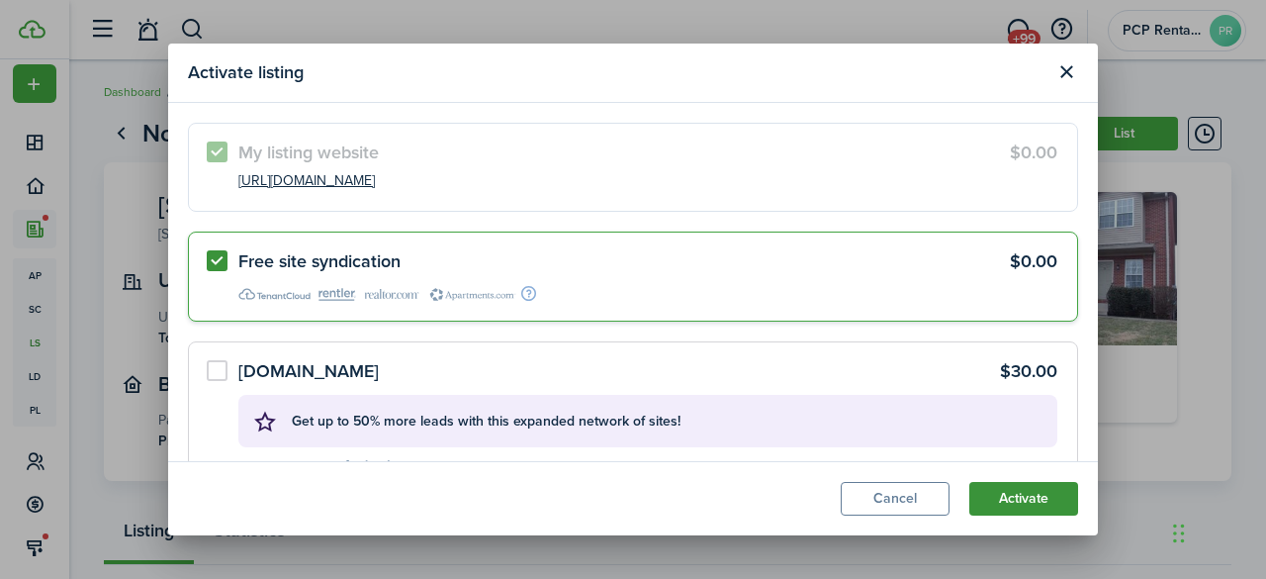
click at [1017, 501] on button "Activate" at bounding box center [1024, 499] width 109 height 34
